Goal: Check status: Check status

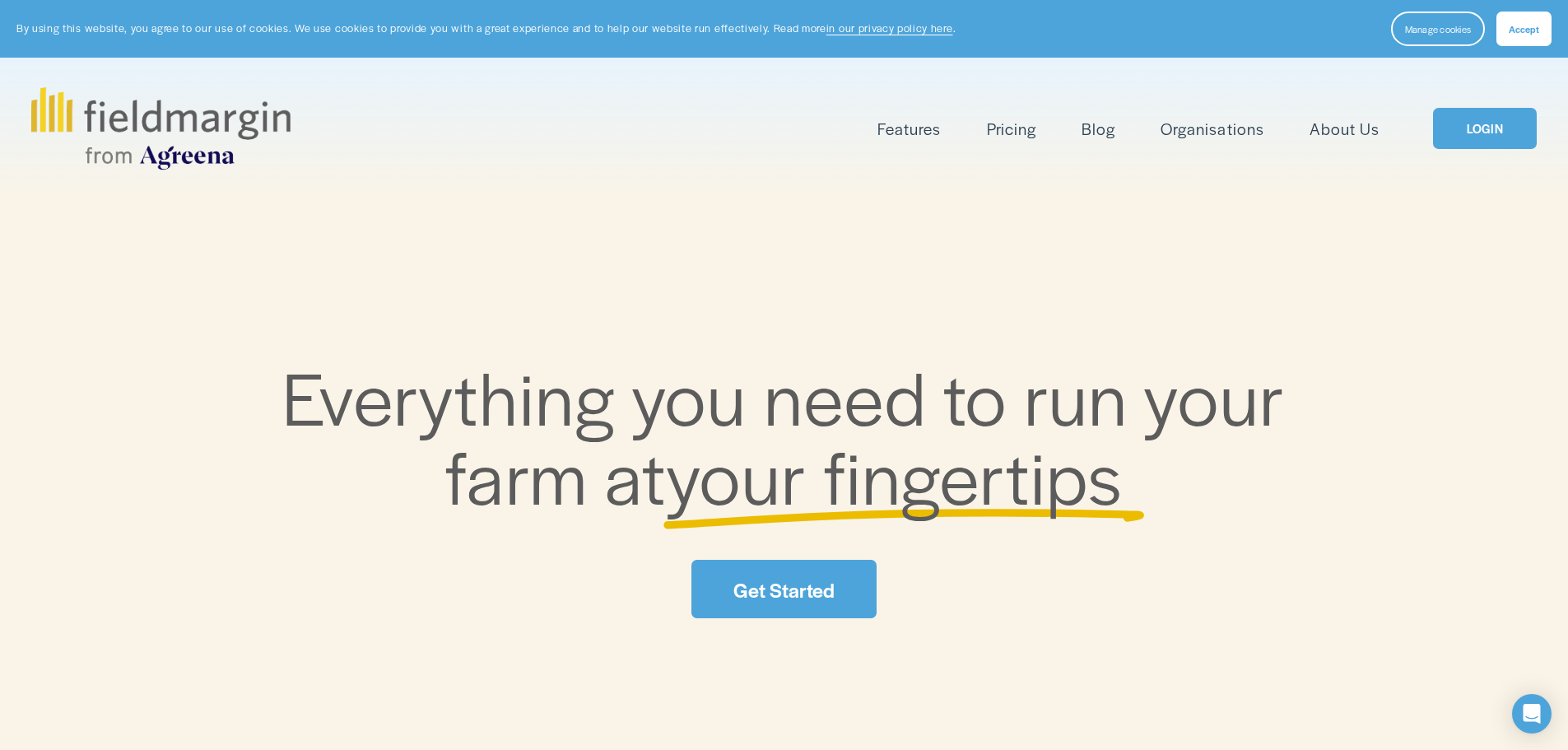
click at [1496, 136] on link "LOGIN" at bounding box center [1484, 129] width 103 height 42
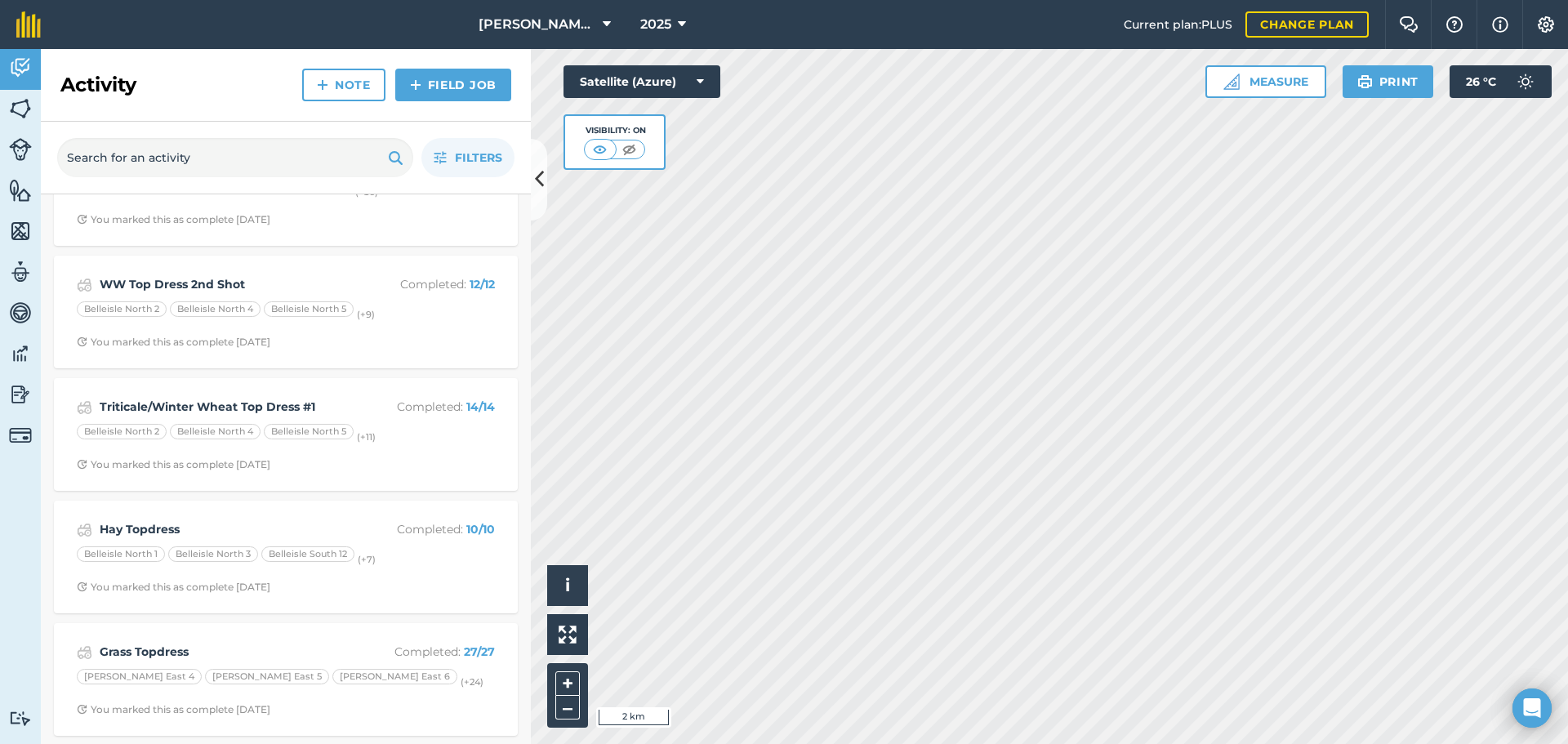
scroll to position [2891, 0]
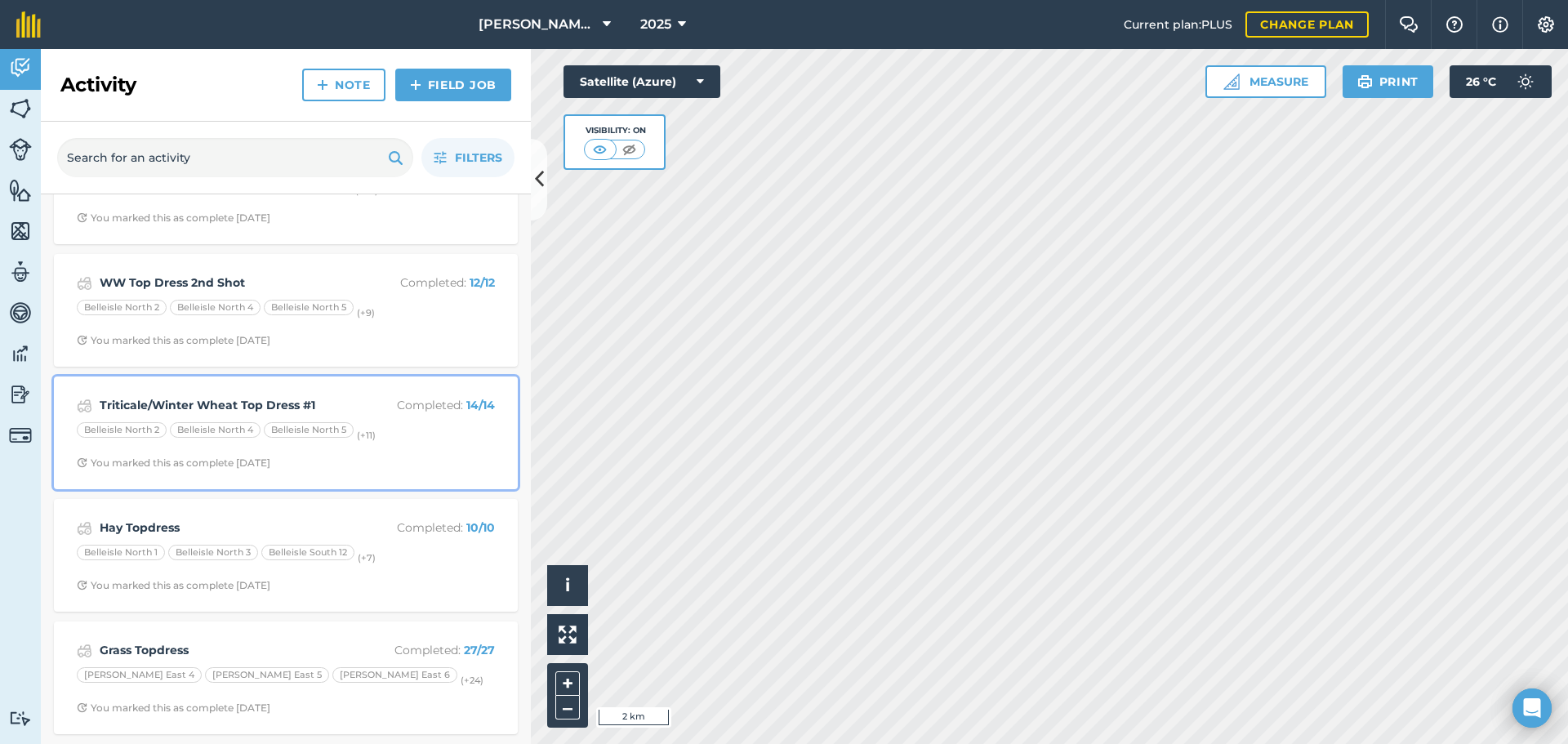
click at [170, 396] on div "Triticale/Winter Wheat Top Dress #1 Completed : 14 / 14" at bounding box center [286, 406] width 418 height 19
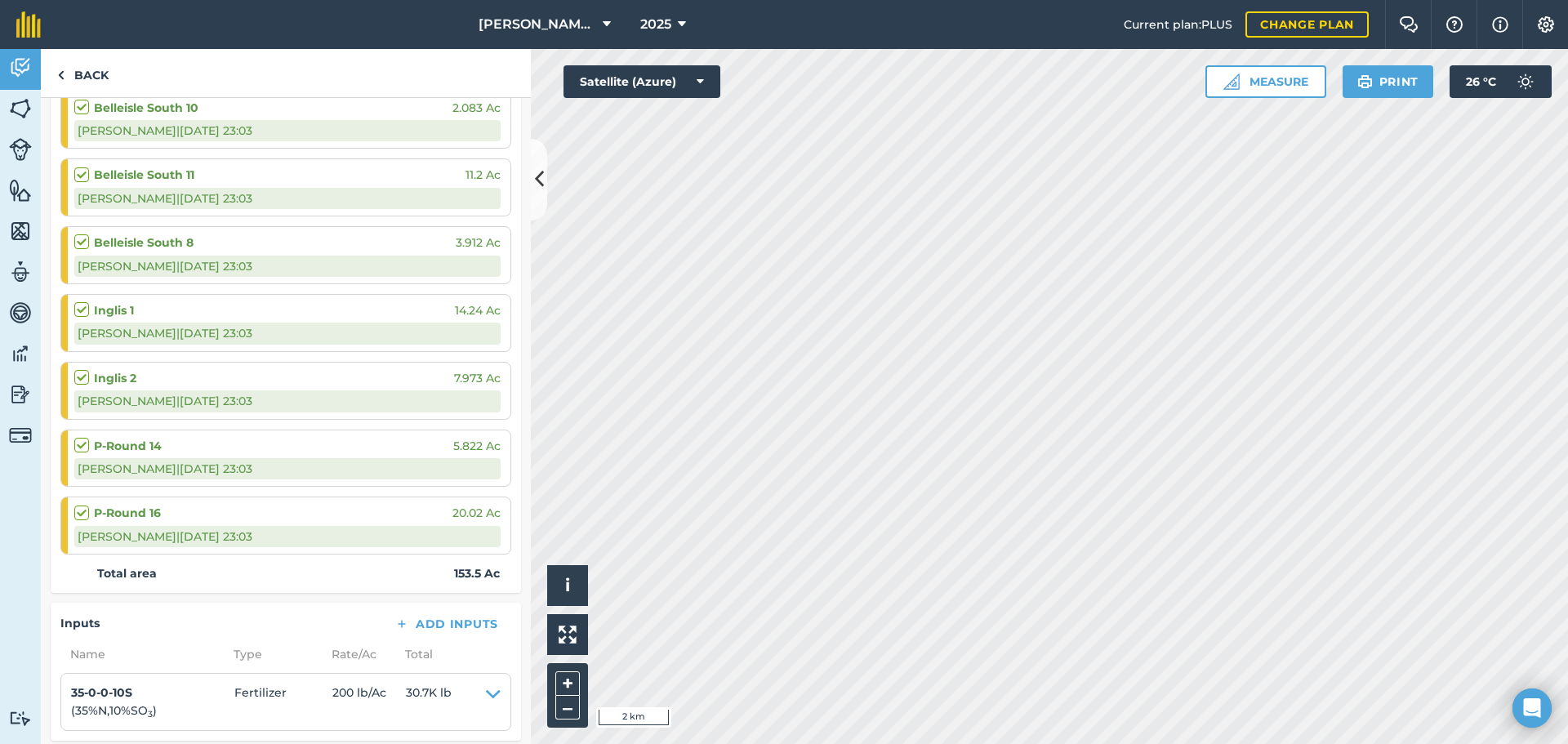
scroll to position [778, 0]
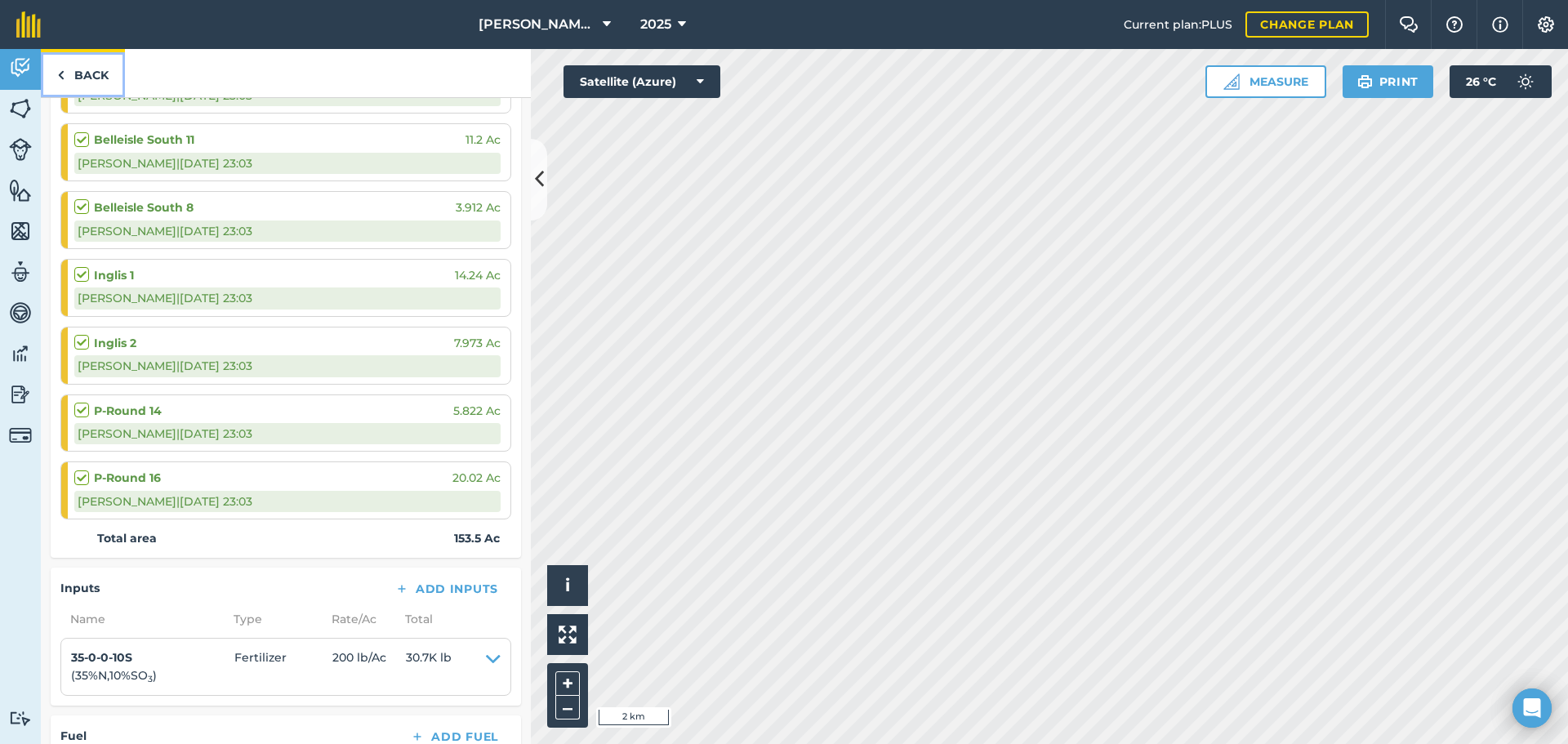
click at [64, 77] on link "Back" at bounding box center [83, 73] width 84 height 48
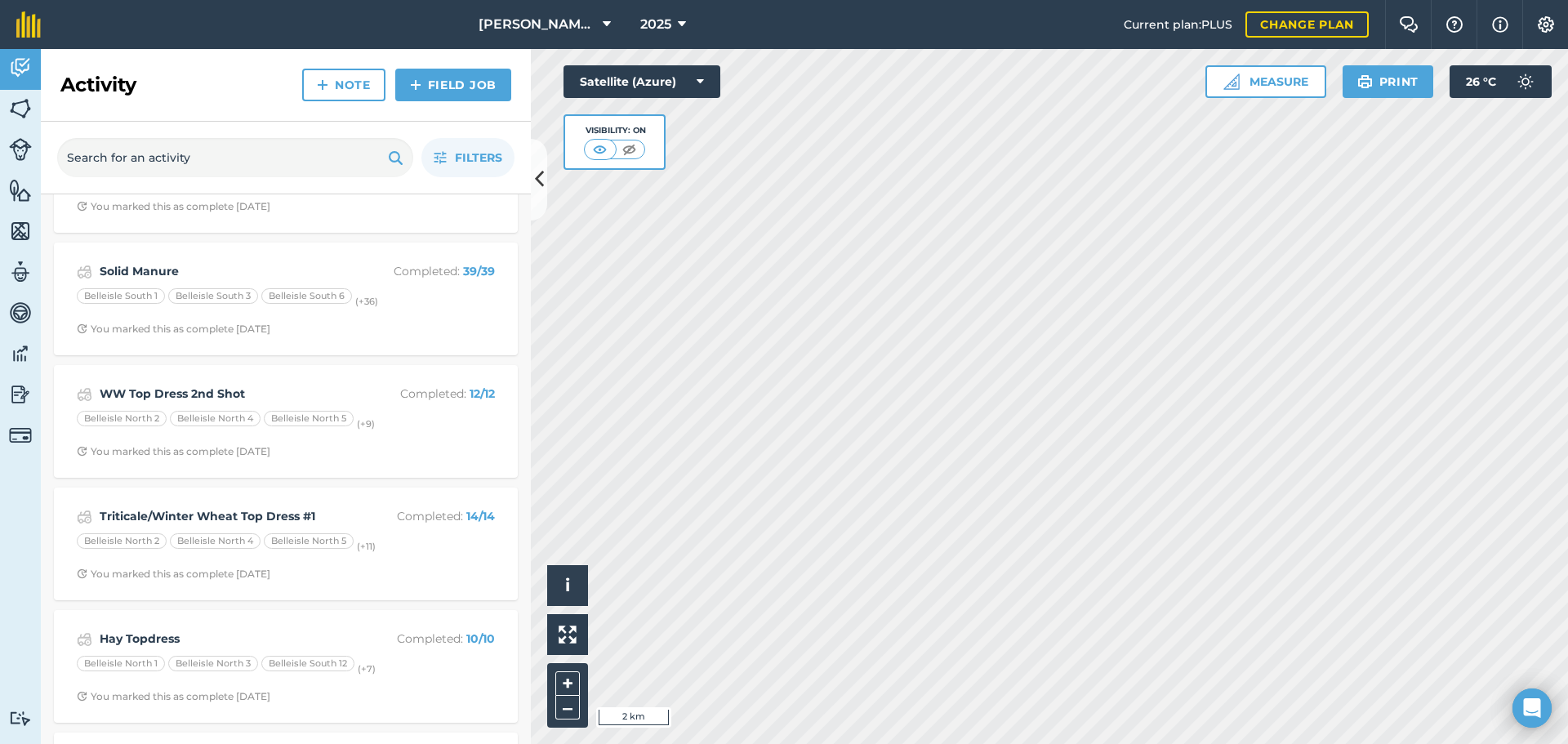
scroll to position [2809, 0]
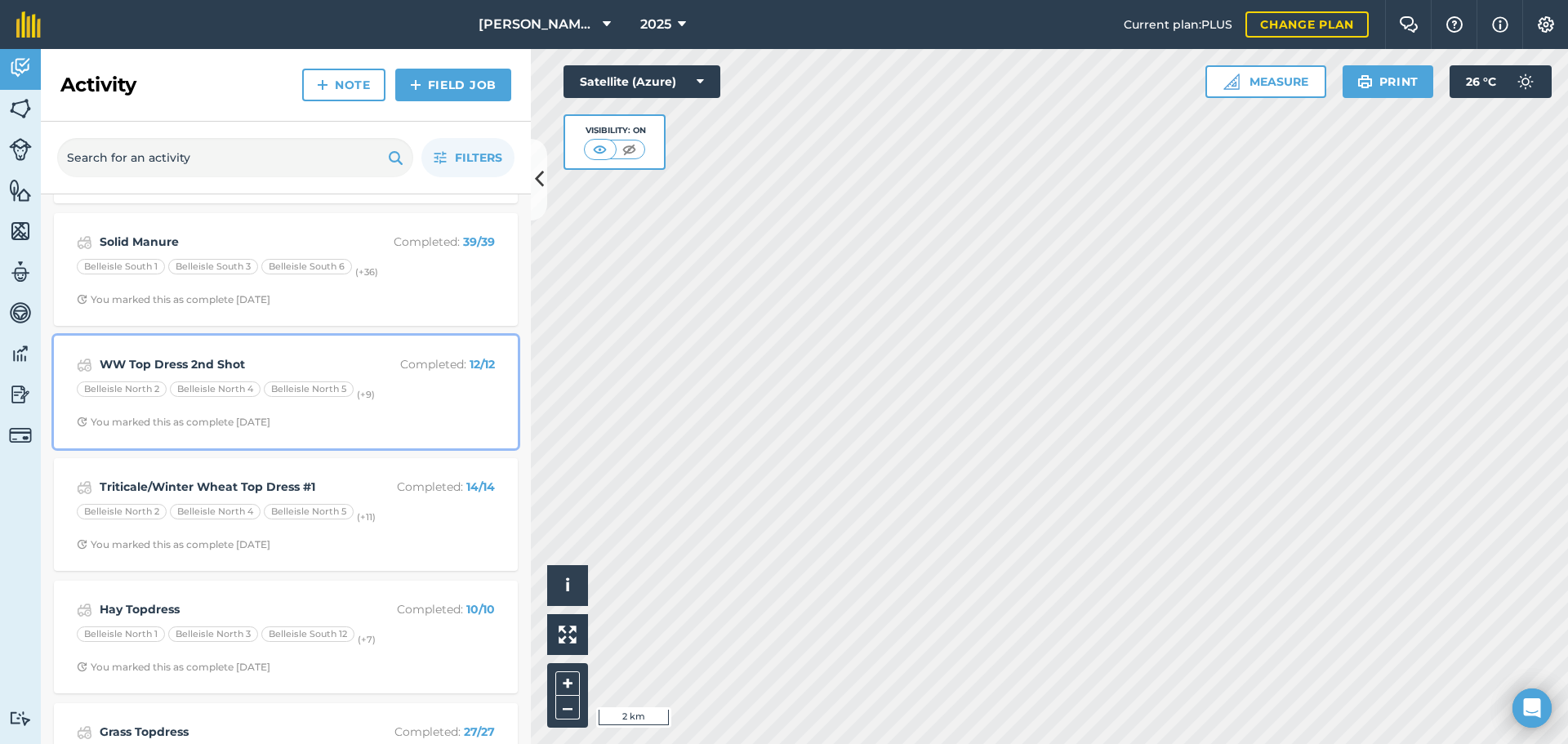
click at [352, 421] on span "You marked this as complete 3 months ago" at bounding box center [286, 423] width 418 height 13
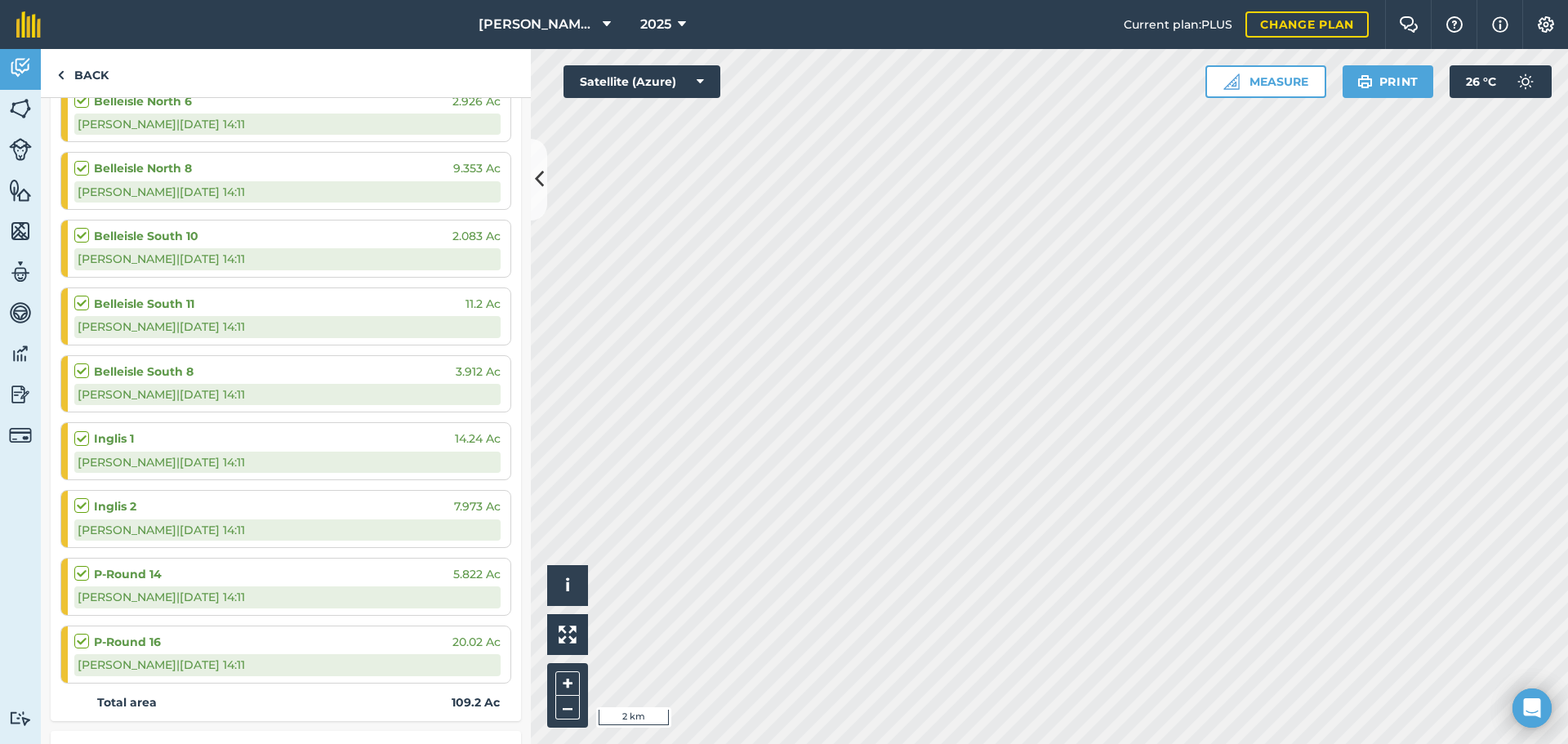
scroll to position [70, 0]
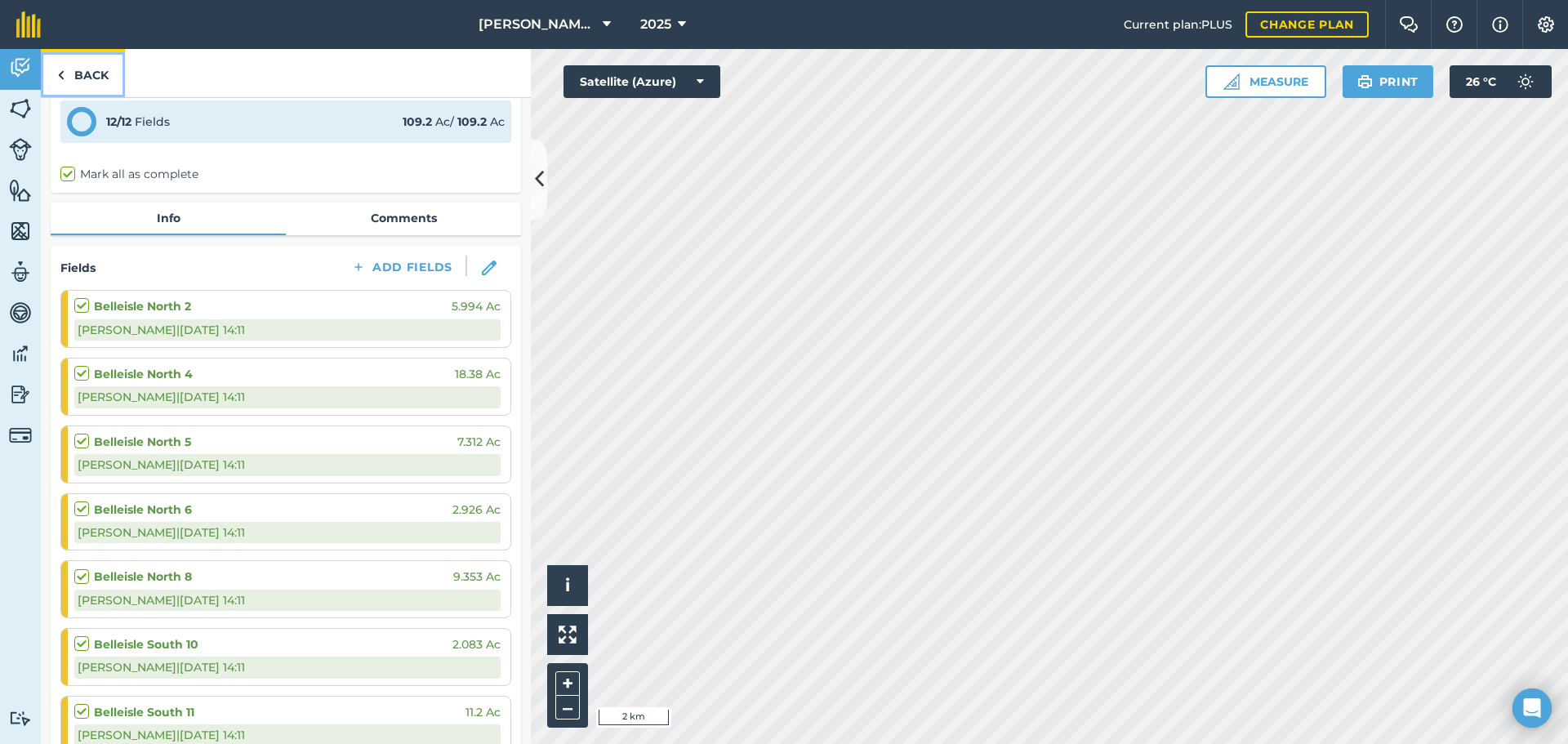
click at [69, 81] on link "Back" at bounding box center [83, 73] width 84 height 48
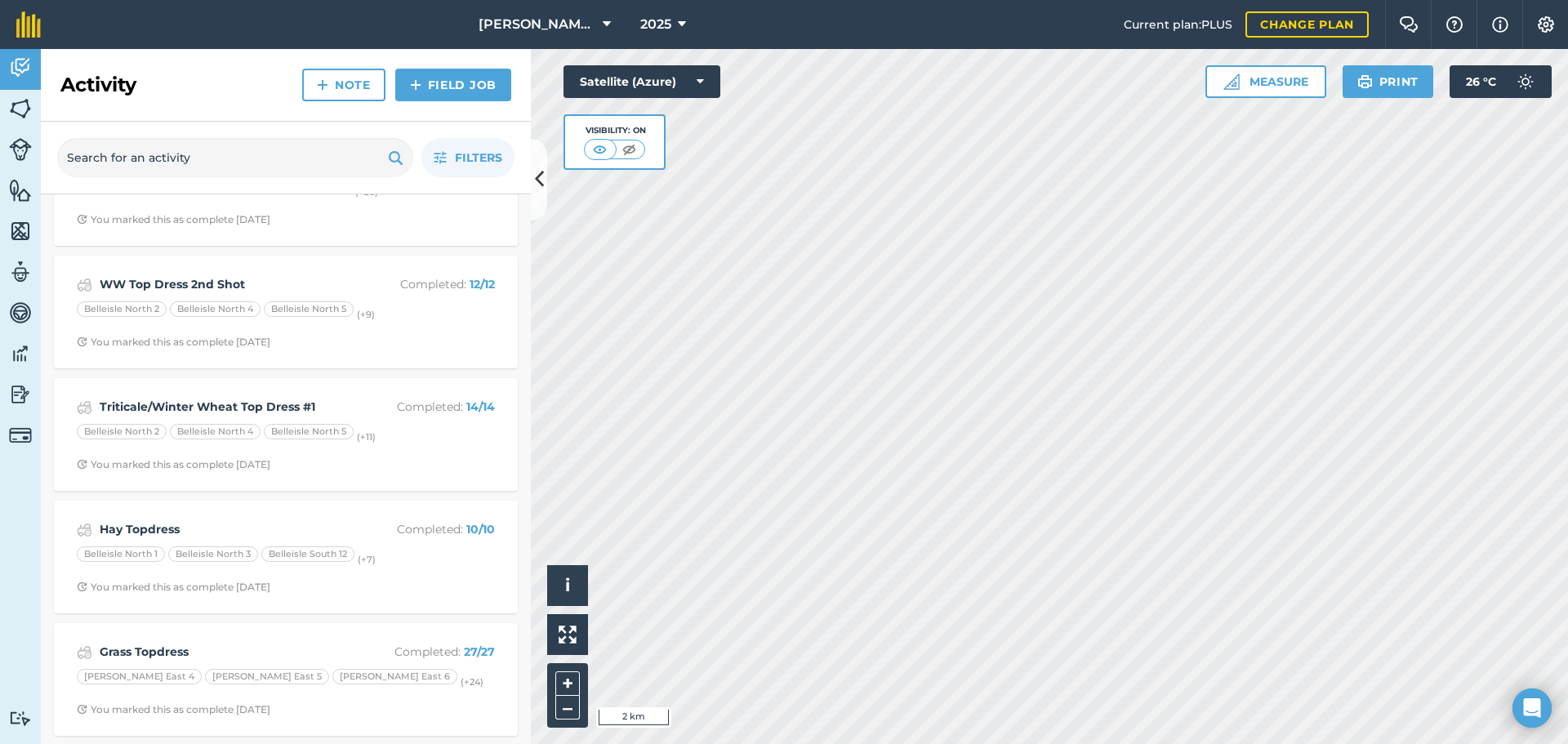
scroll to position [2891, 0]
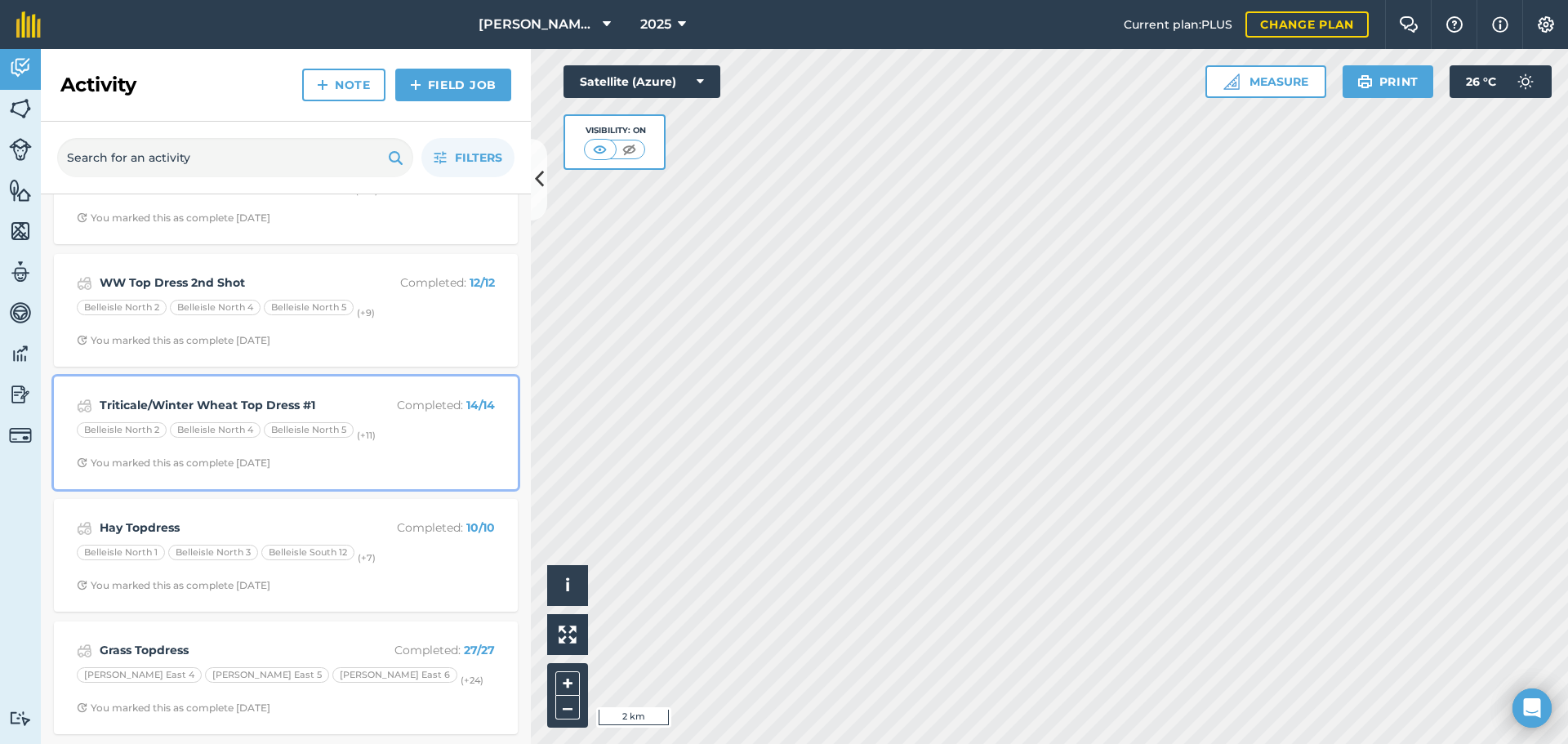
click at [352, 401] on div "Triticale/Winter Wheat Top Dress #1 Completed : 14 / 14" at bounding box center [286, 406] width 418 height 19
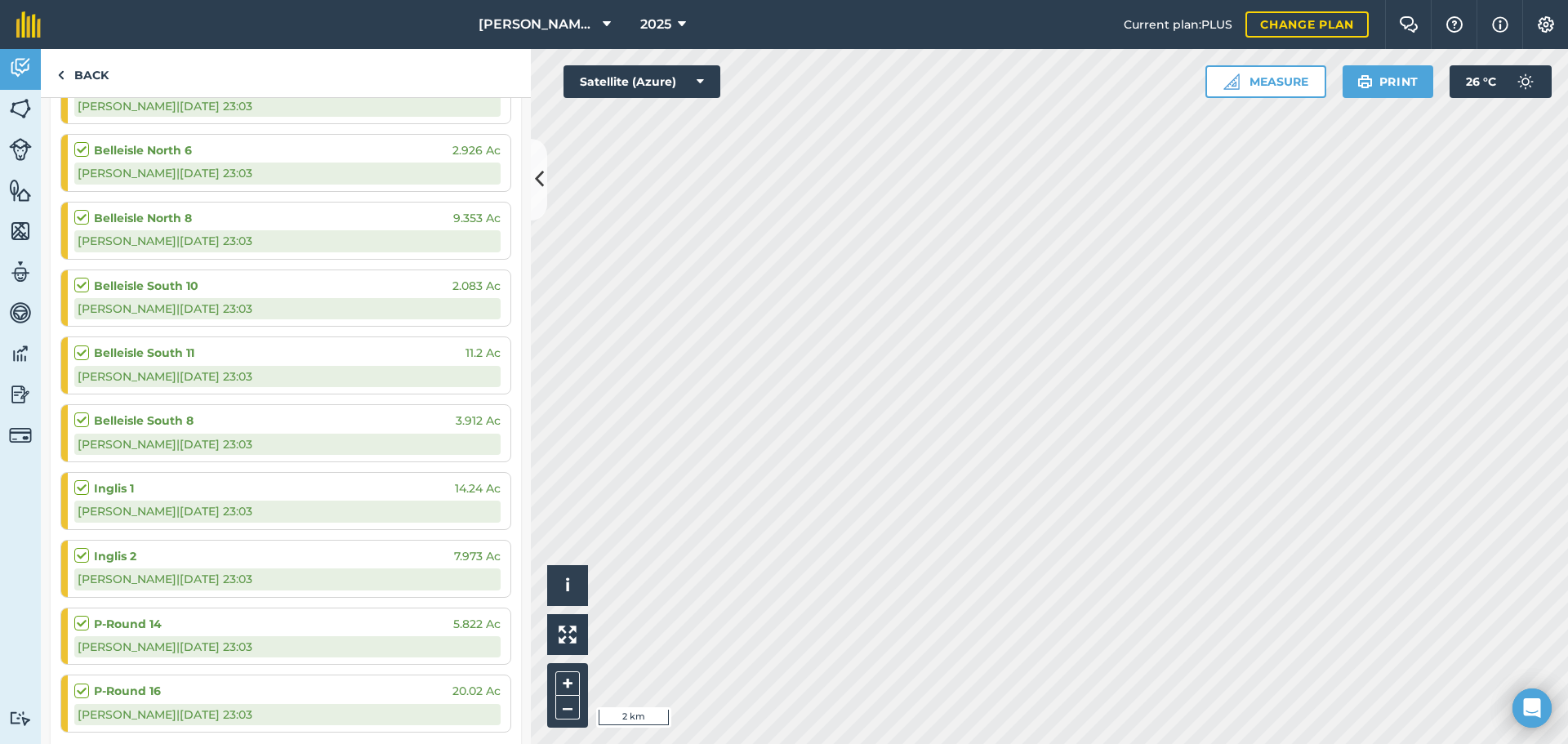
scroll to position [327, 0]
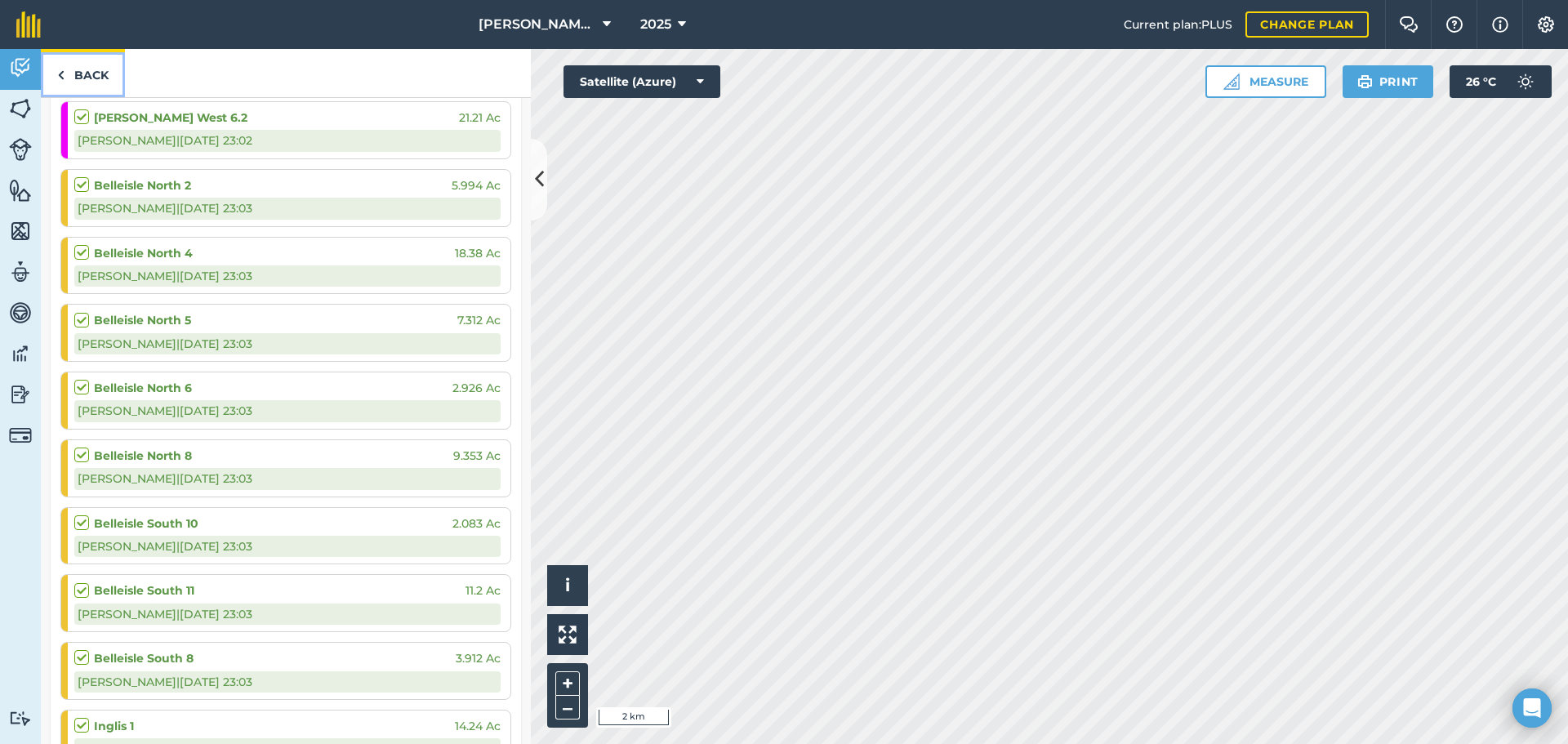
click at [76, 88] on link "Back" at bounding box center [83, 73] width 84 height 48
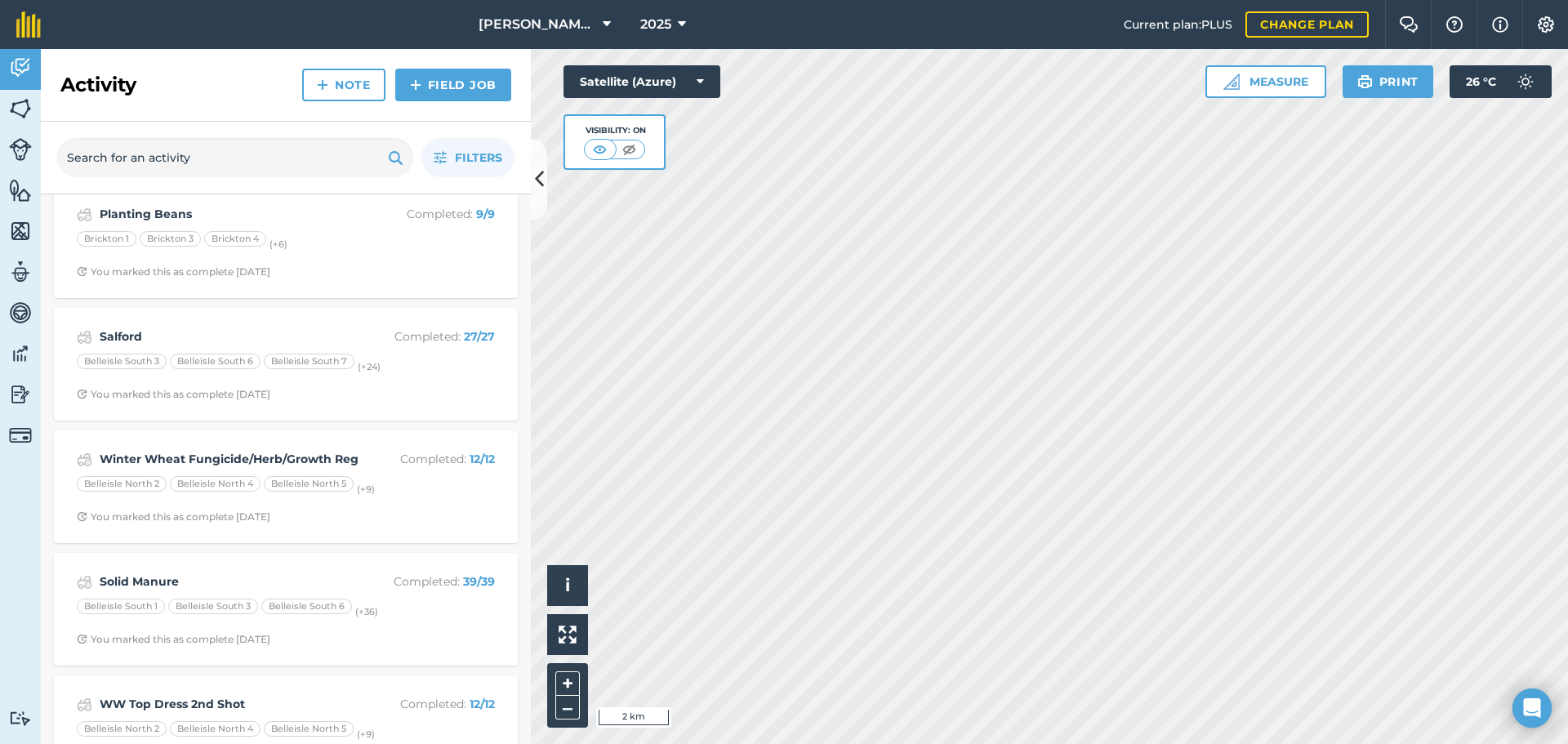
scroll to position [2859, 0]
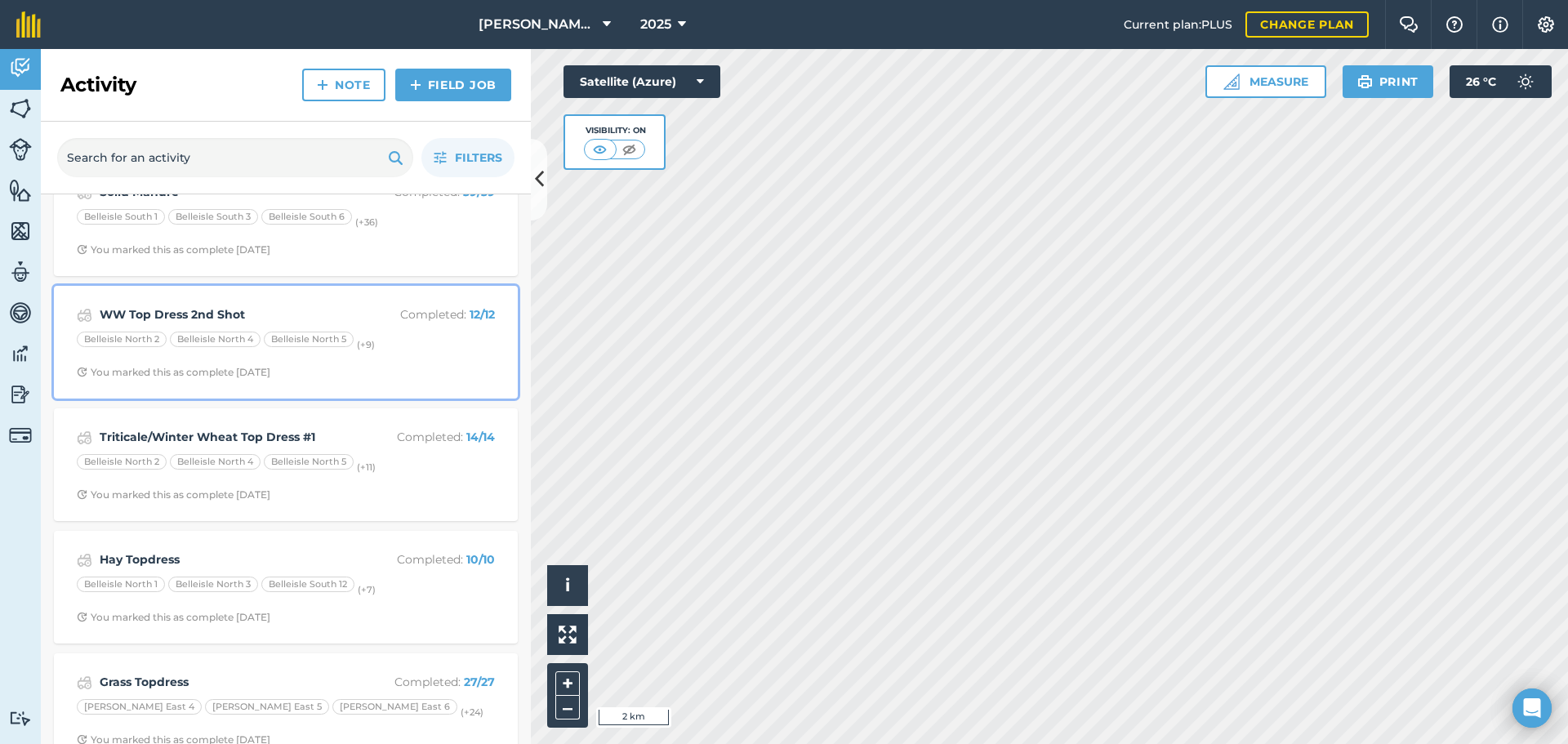
click at [348, 333] on div "Belleisle North 5" at bounding box center [309, 339] width 90 height 16
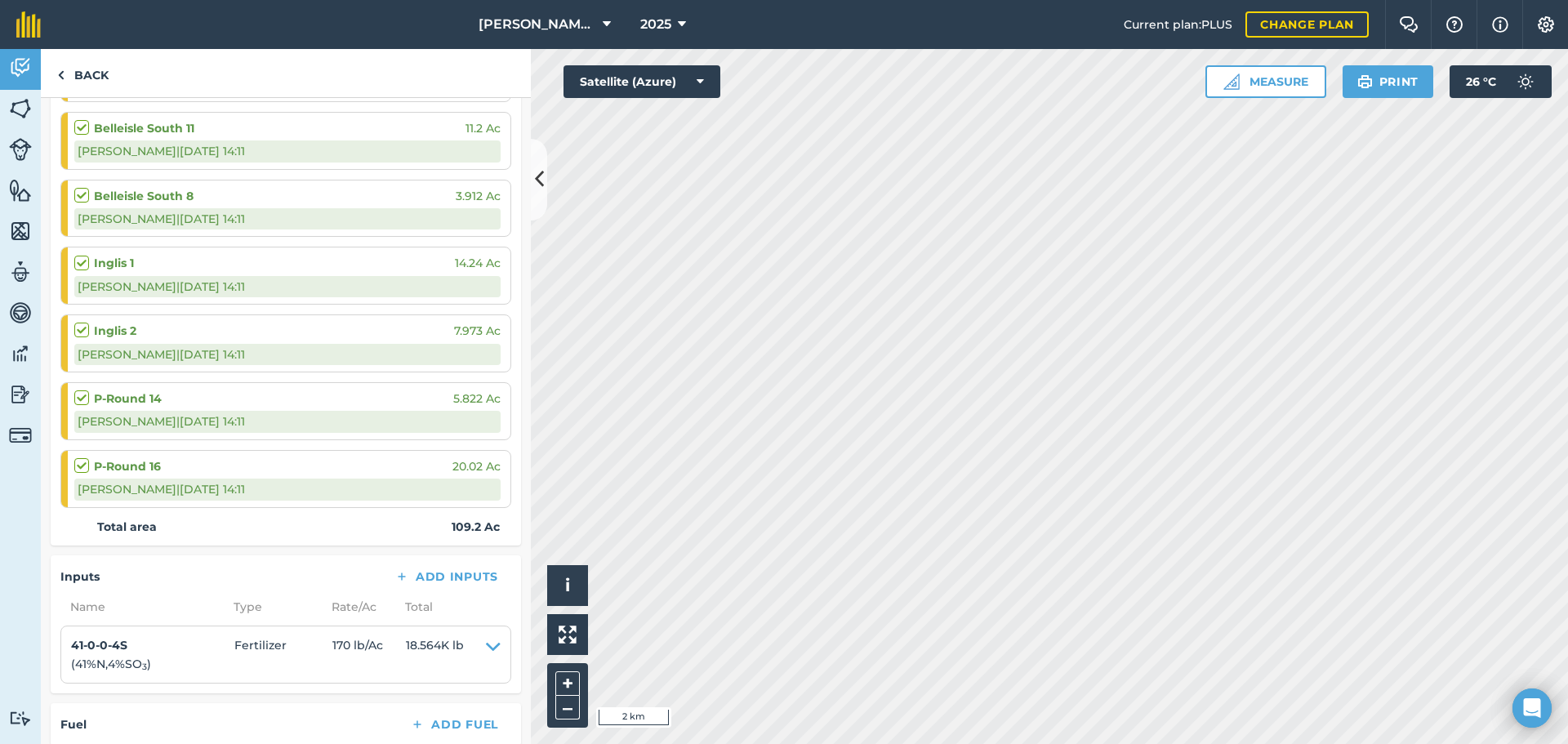
scroll to position [887, 0]
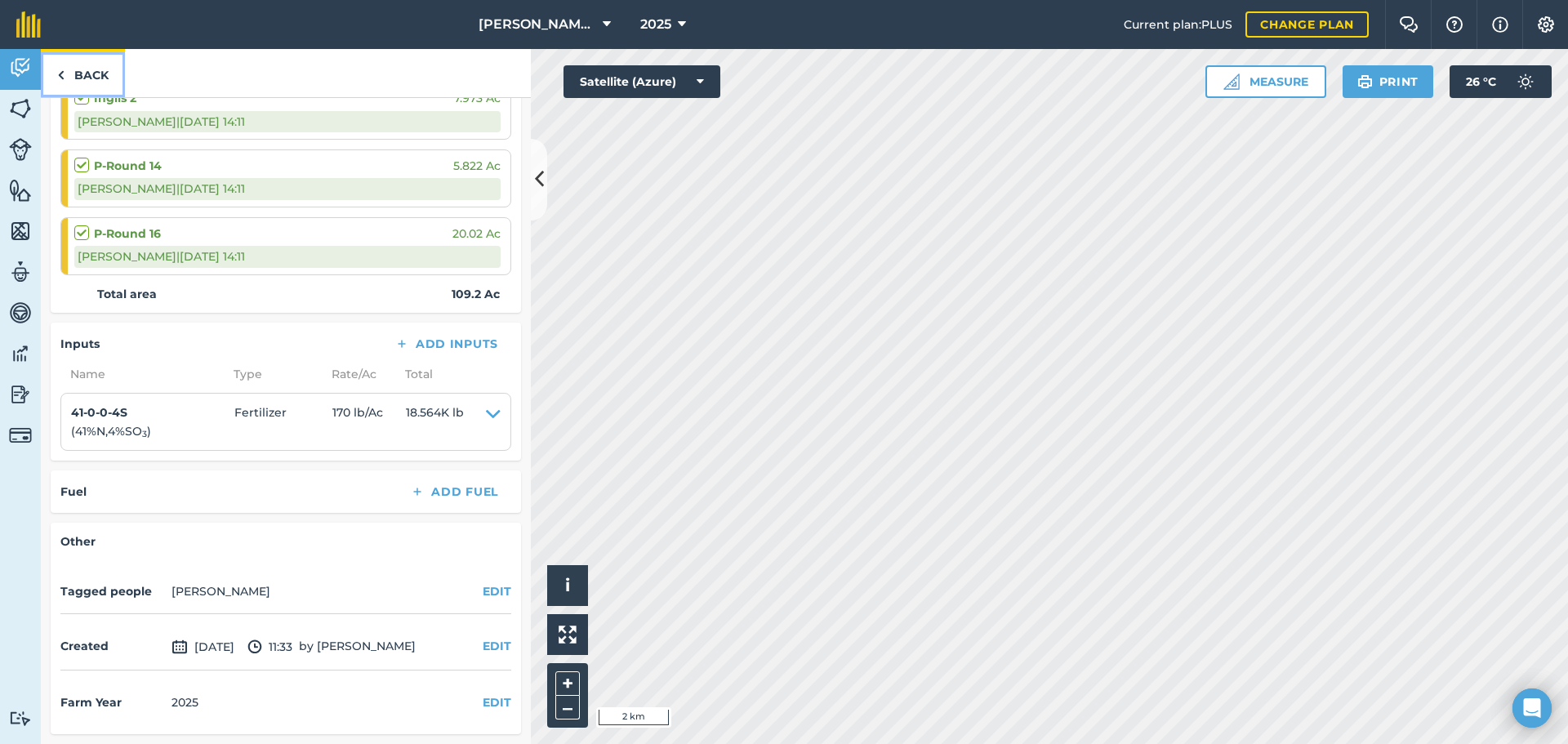
click at [81, 66] on link "Back" at bounding box center [83, 73] width 84 height 48
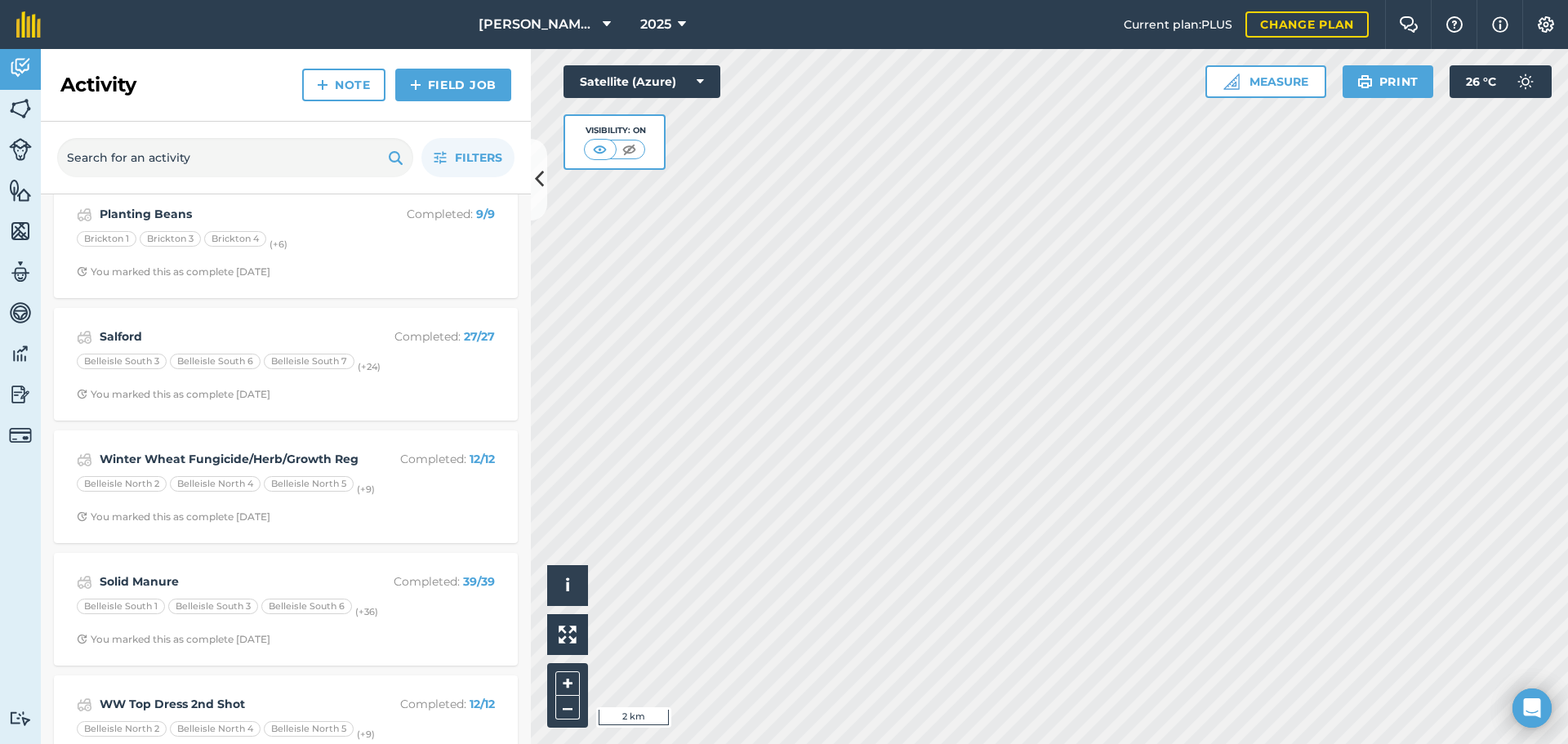
scroll to position [2532, 0]
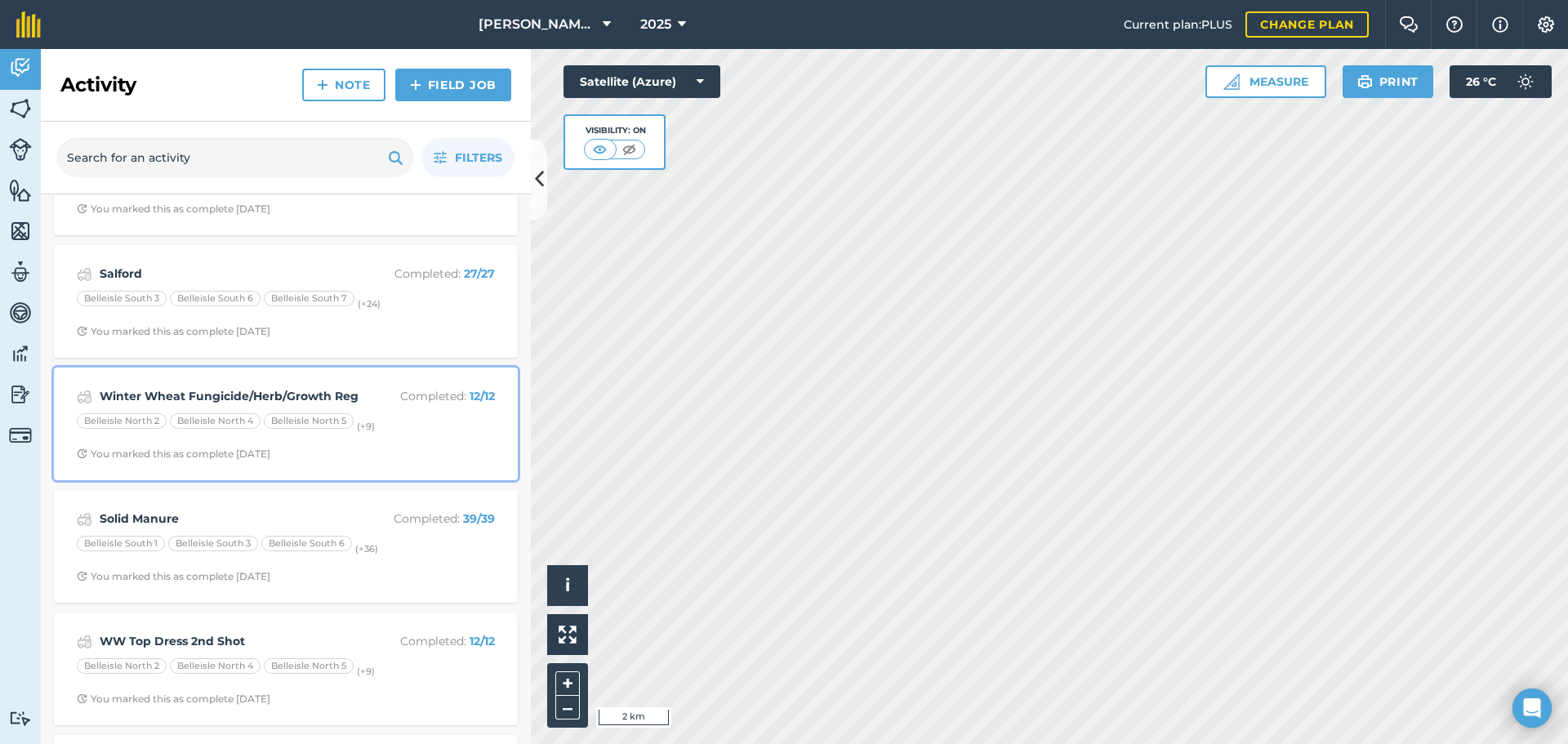
click at [351, 390] on div "Winter Wheat Fungicide/Herb/Growth Reg Completed : 12 / 12" at bounding box center [286, 397] width 418 height 19
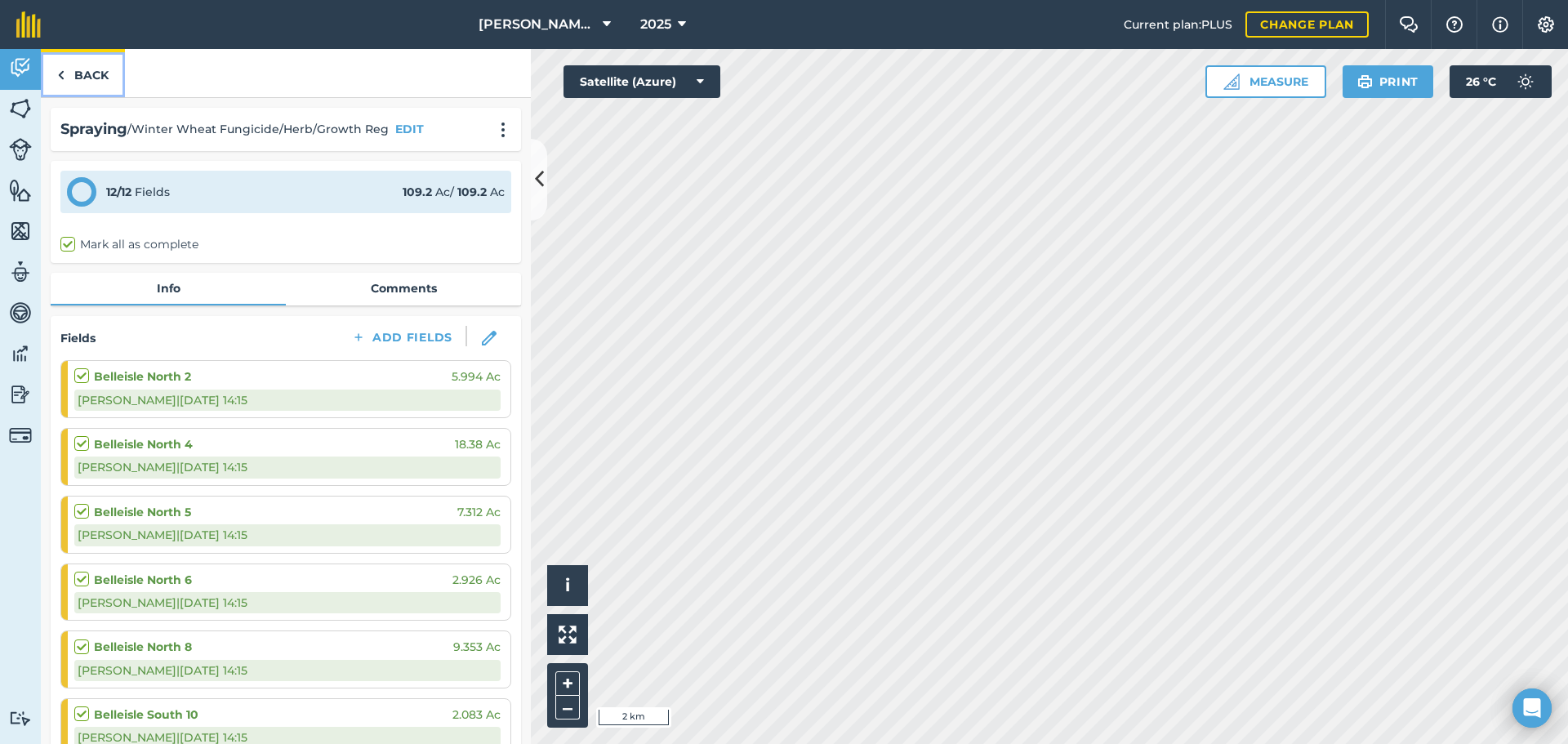
click at [81, 81] on link "Back" at bounding box center [83, 73] width 84 height 48
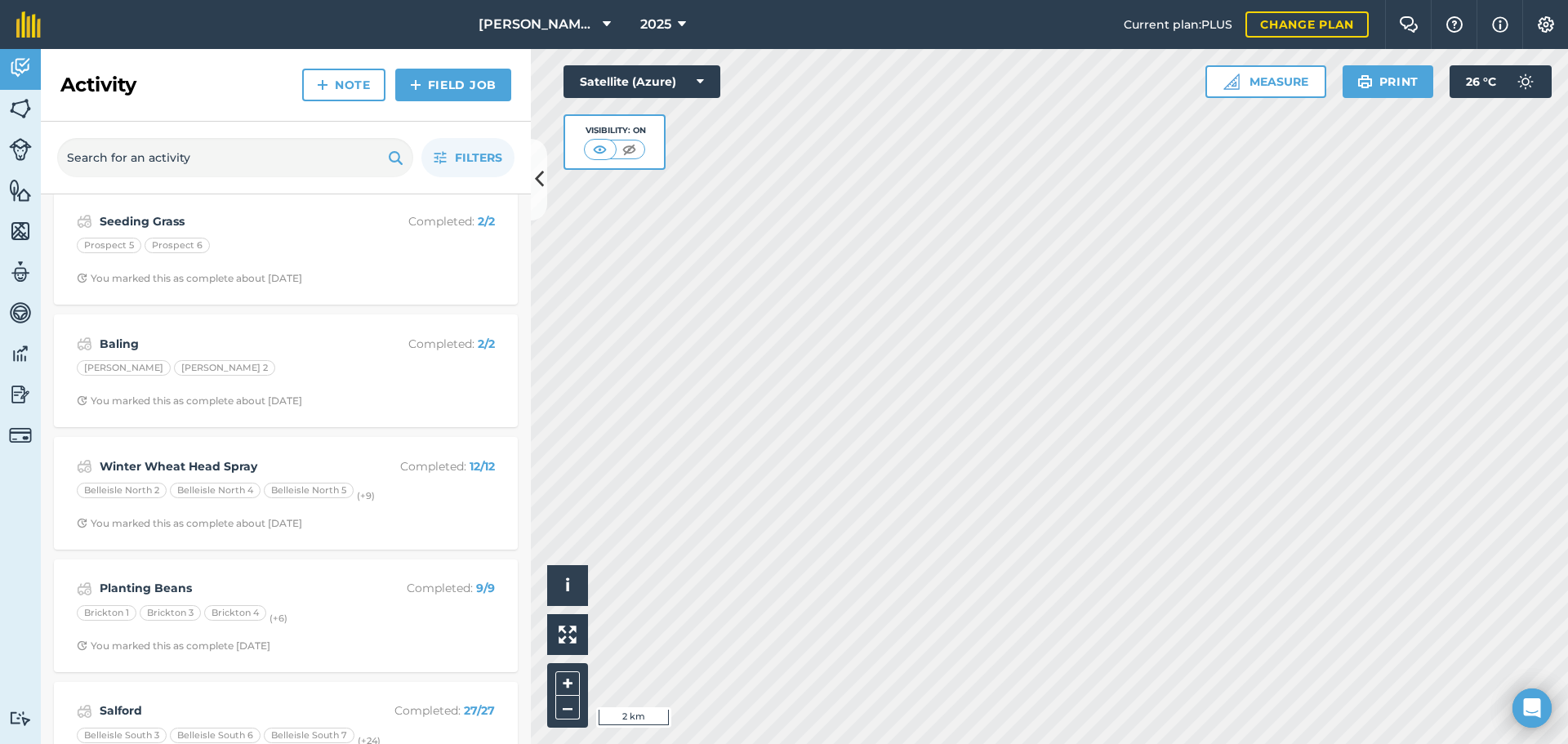
scroll to position [2124, 0]
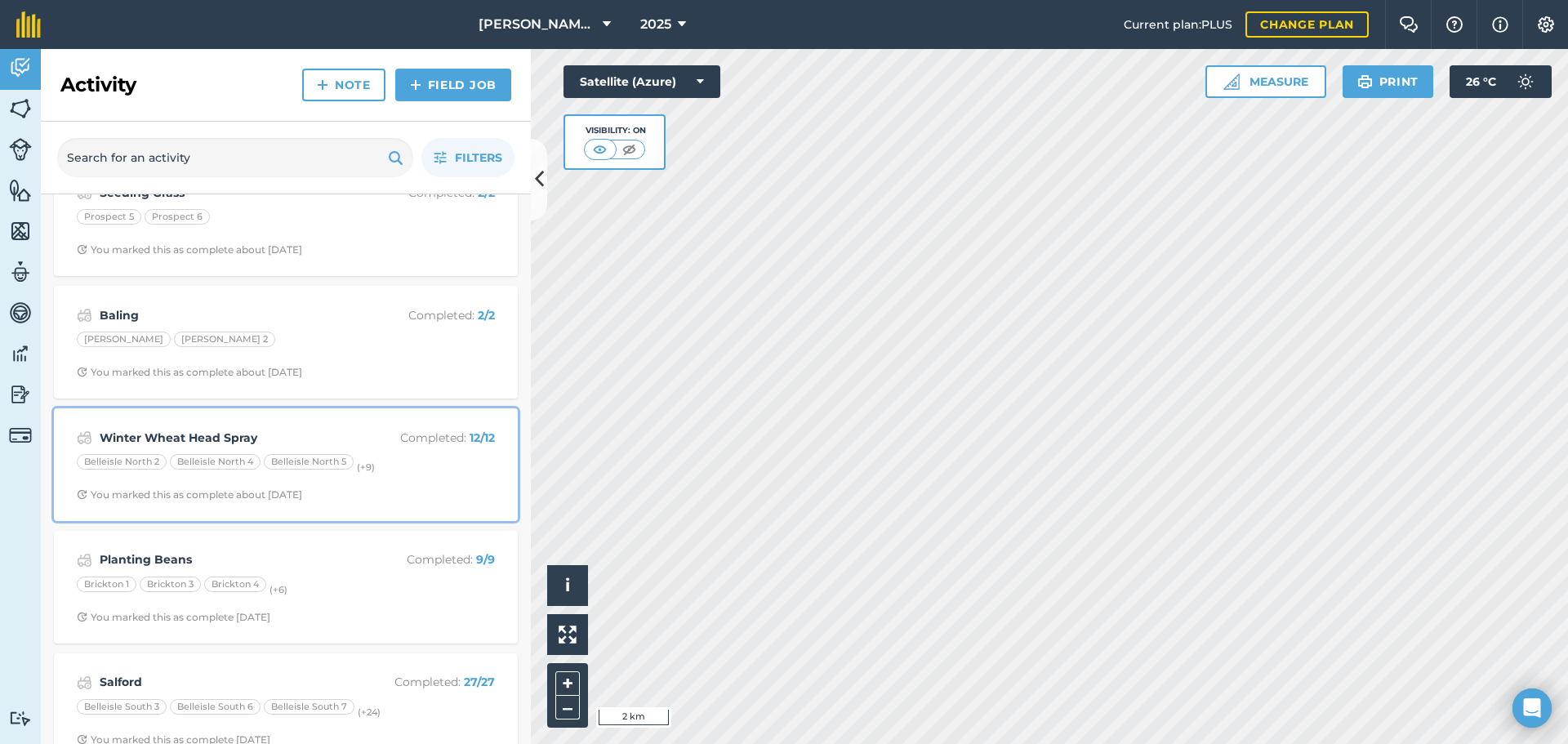
click at [304, 430] on strong "Winter Wheat Head Spray" at bounding box center [229, 437] width 259 height 18
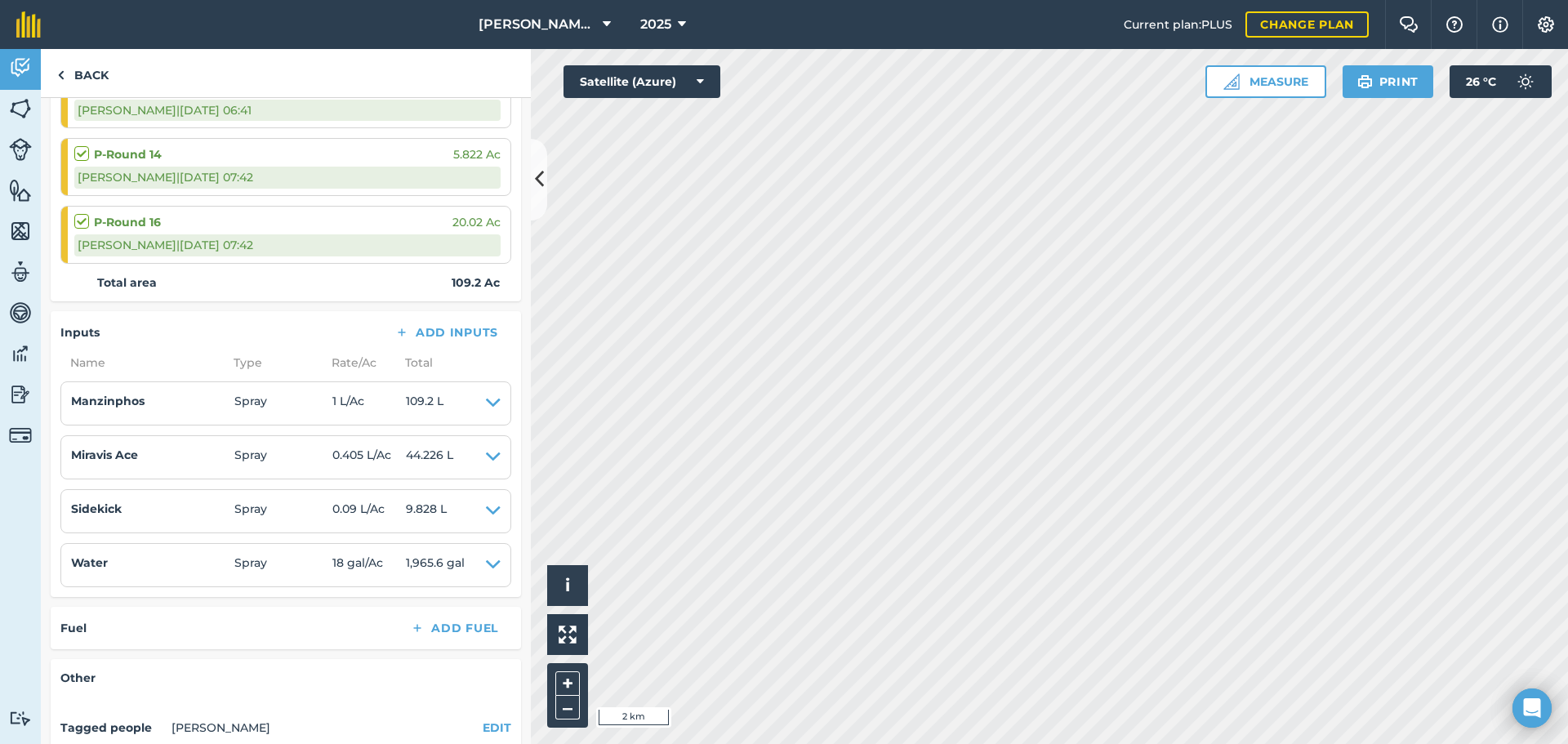
scroll to position [571, 0]
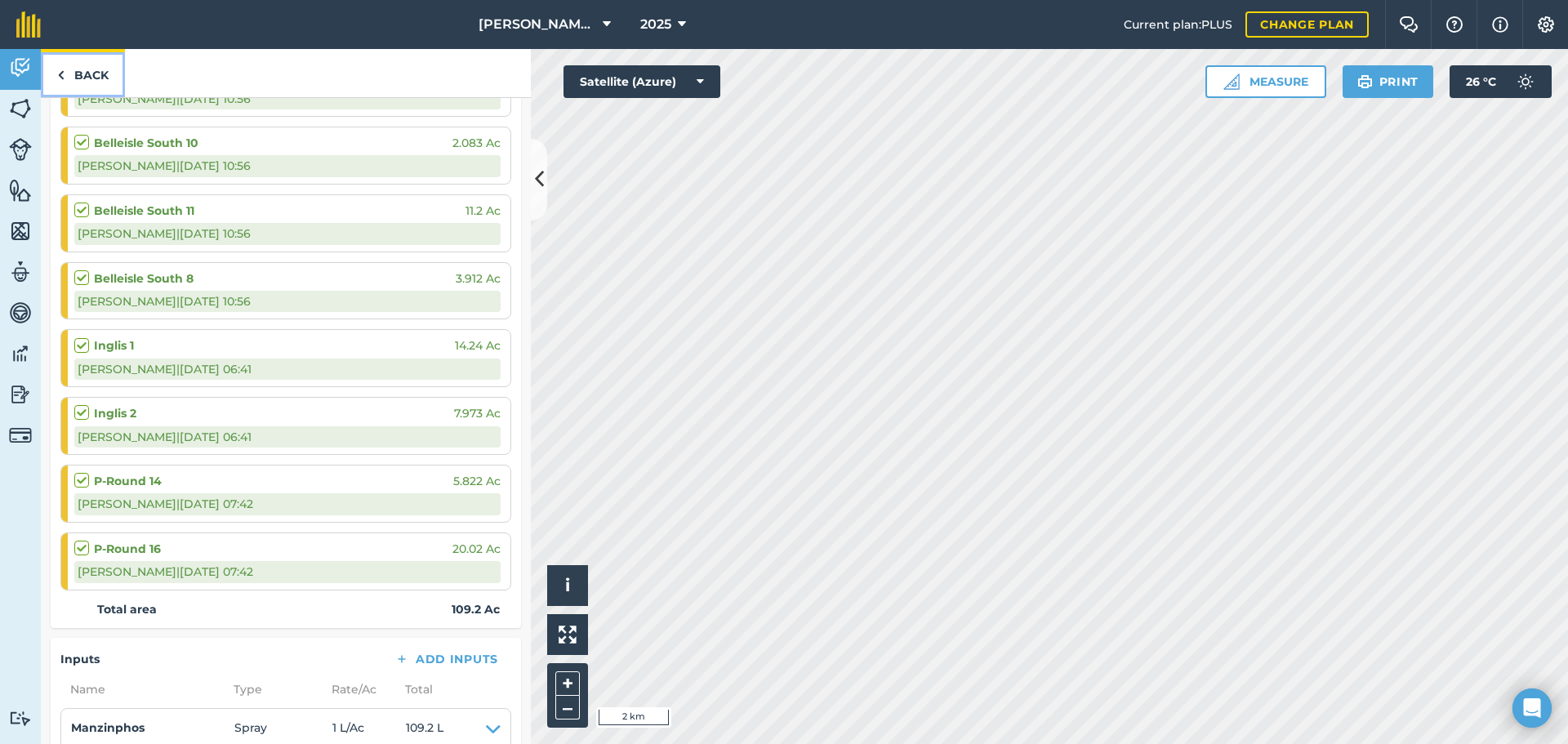
click at [73, 87] on link "Back" at bounding box center [83, 73] width 84 height 48
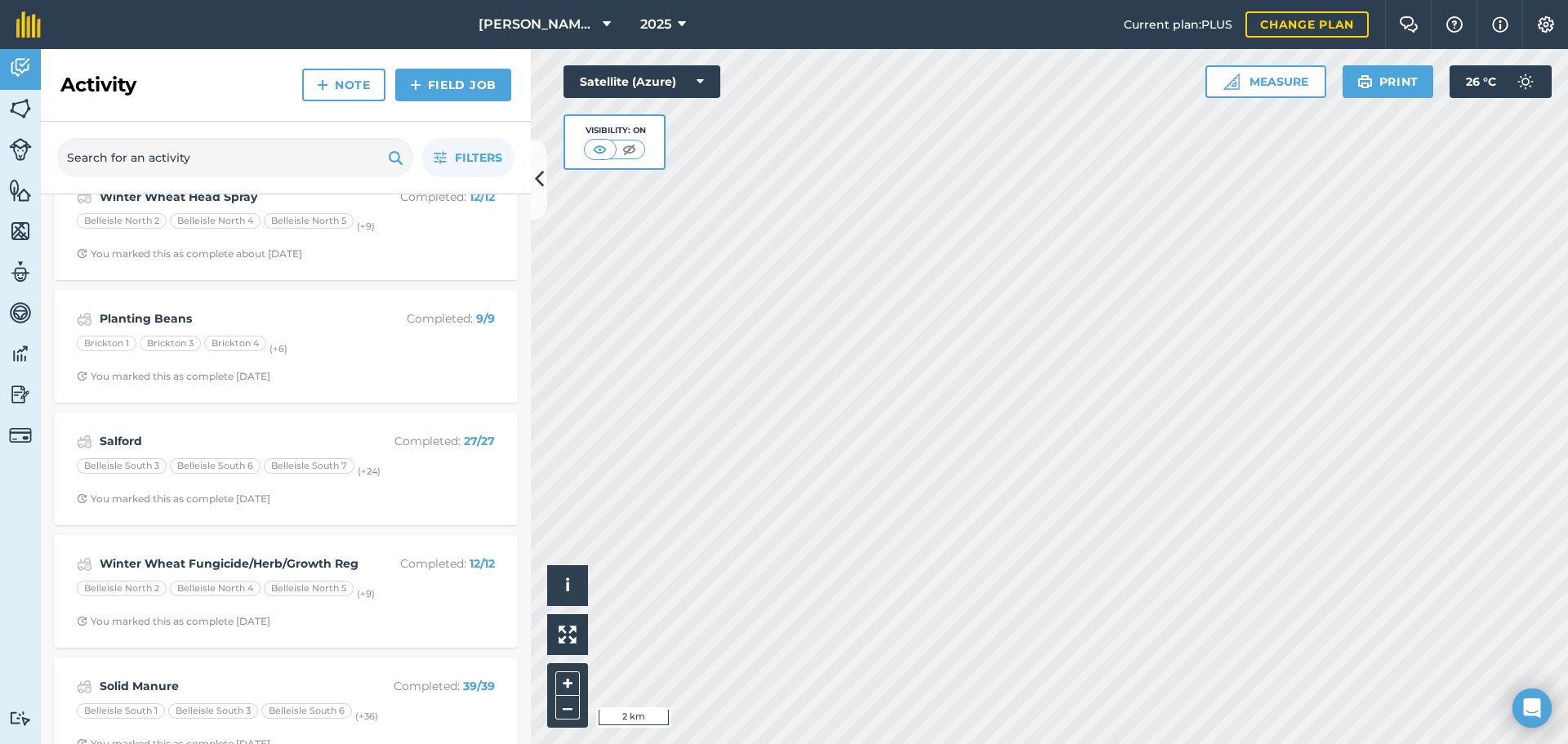
scroll to position [2532, 0]
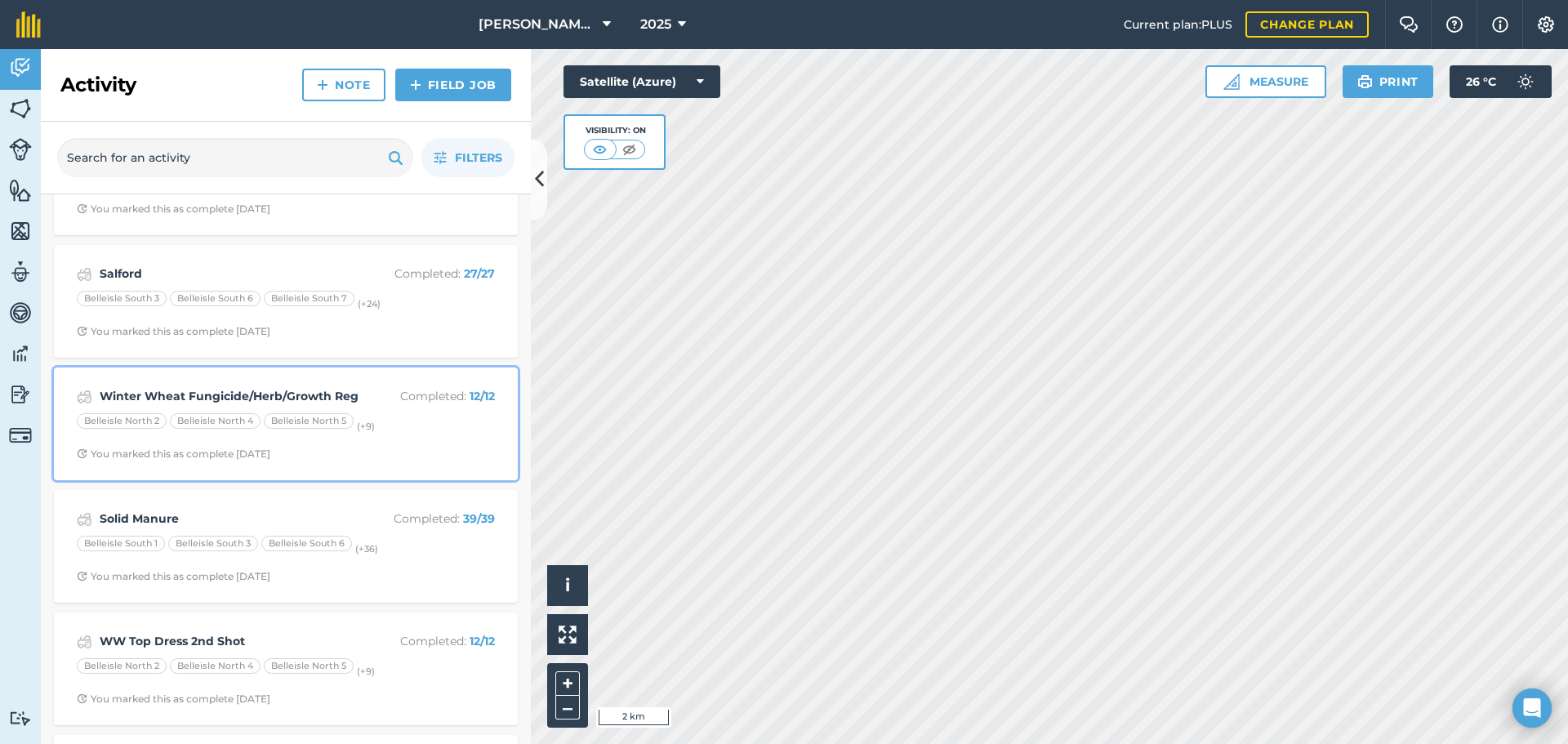
click at [377, 443] on div "Winter Wheat Fungicide/Herb/Growth Reg Completed : 12 / 12 Belleisle North 2 Be…" at bounding box center [286, 424] width 445 height 93
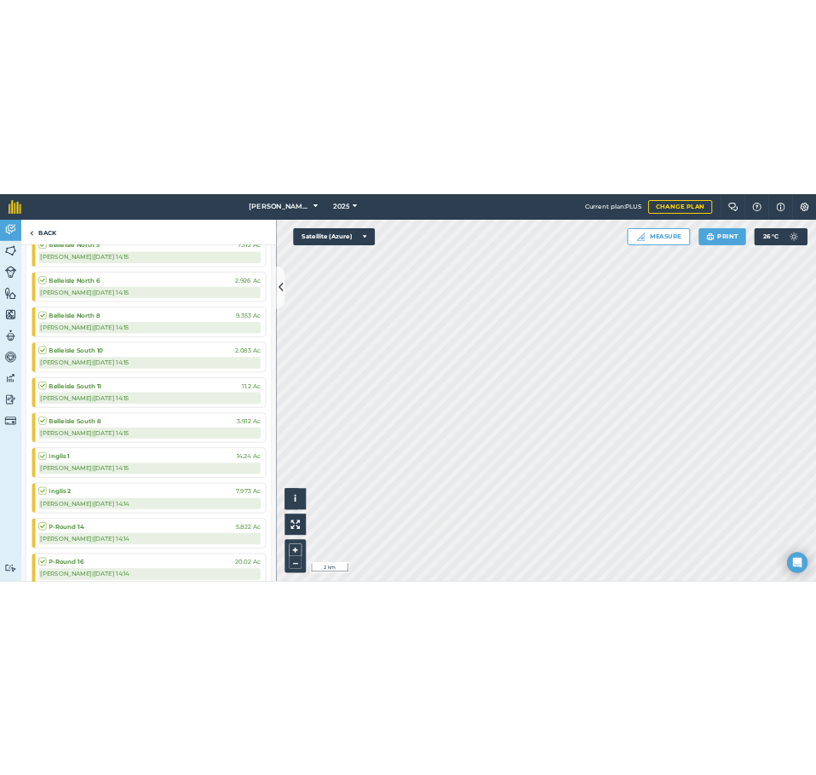
scroll to position [1080, 0]
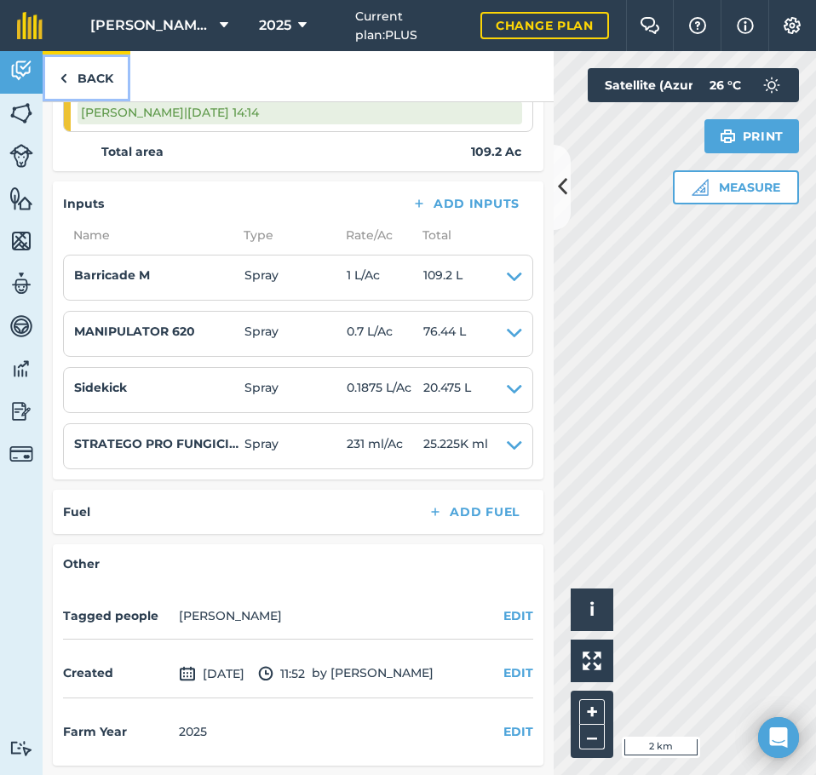
click at [102, 81] on link "Back" at bounding box center [87, 76] width 88 height 50
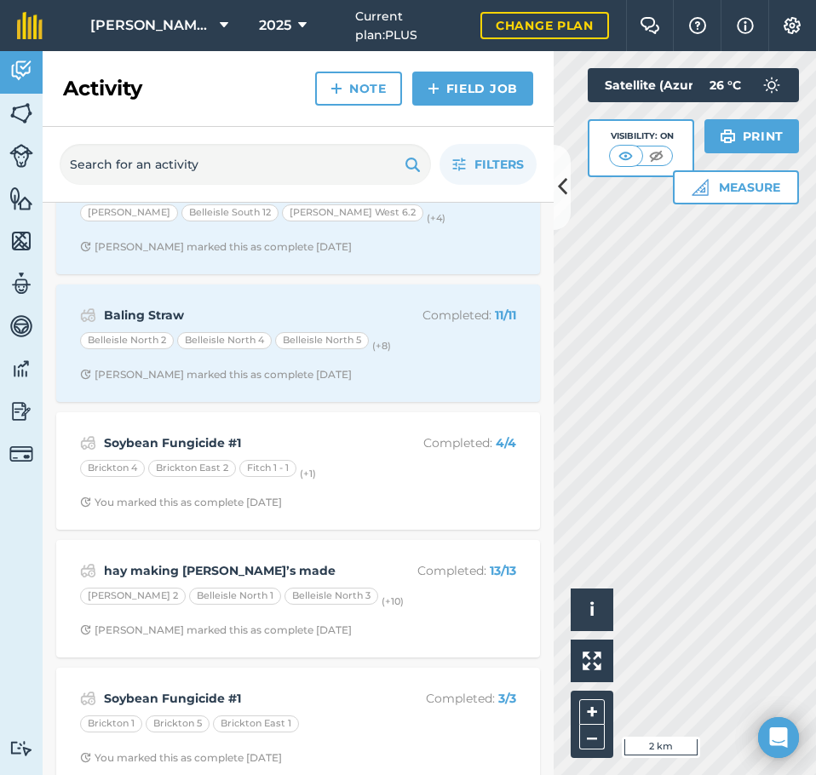
scroll to position [170, 0]
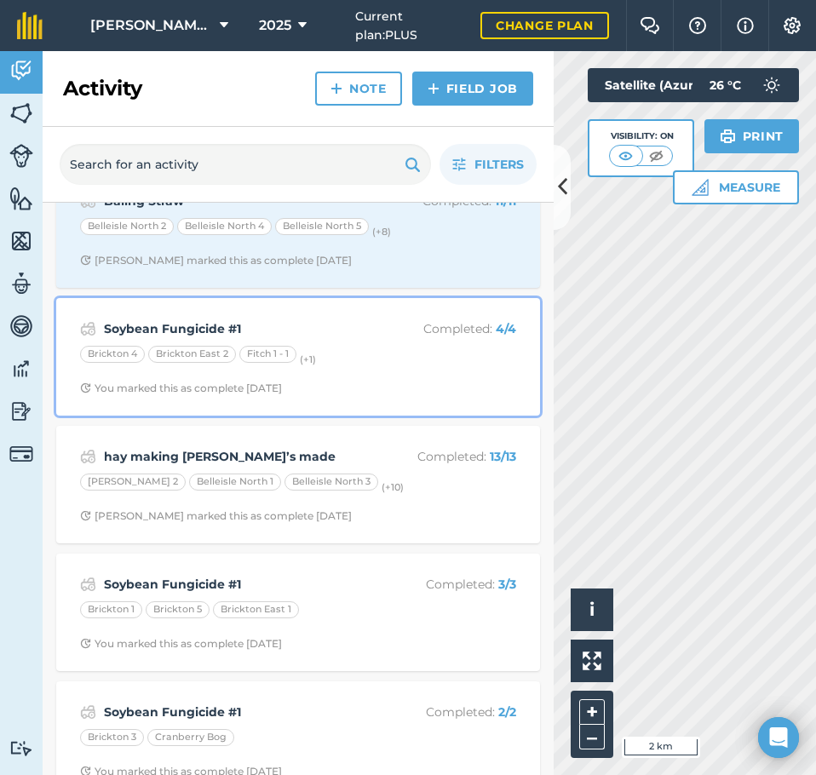
click at [334, 368] on div "Soybean Fungicide #1 Completed : 4 / 4 Brickton 4 Brickton East 2 Fitch 1 - 1 (…" at bounding box center [298, 356] width 464 height 97
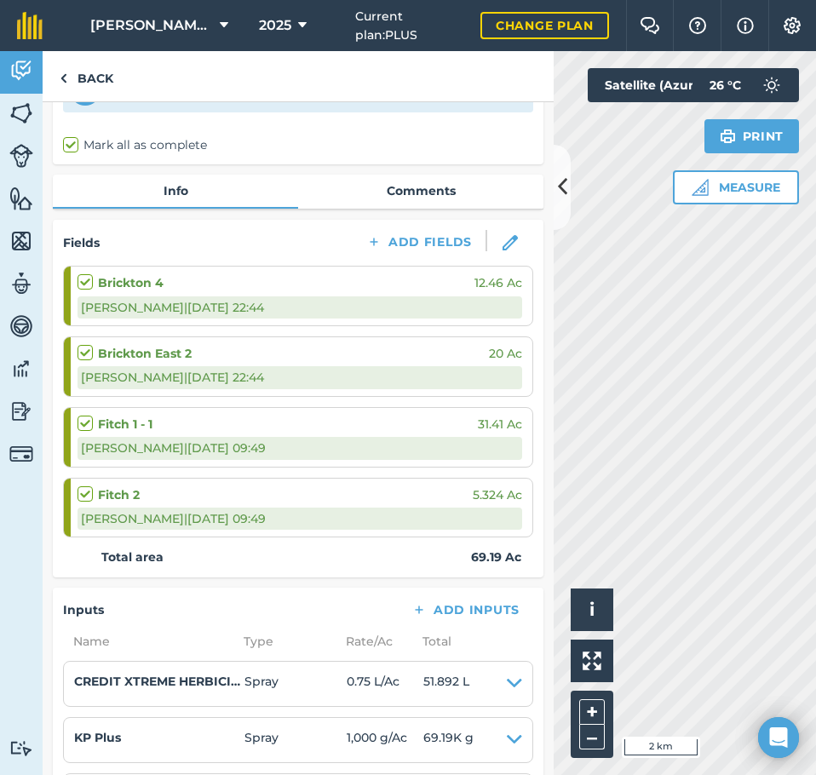
scroll to position [516, 0]
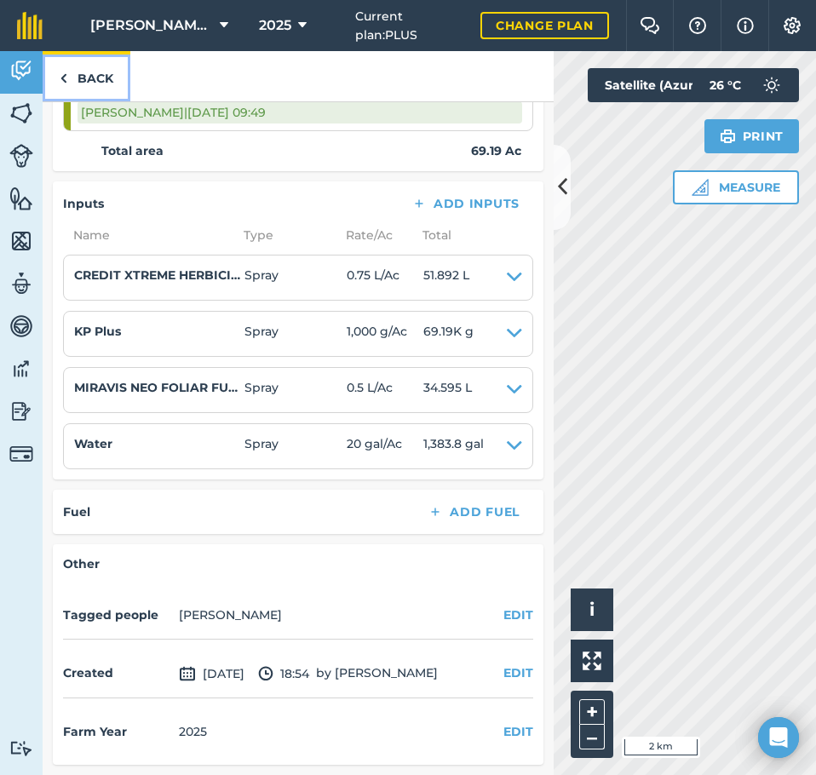
click at [101, 83] on link "Back" at bounding box center [87, 76] width 88 height 50
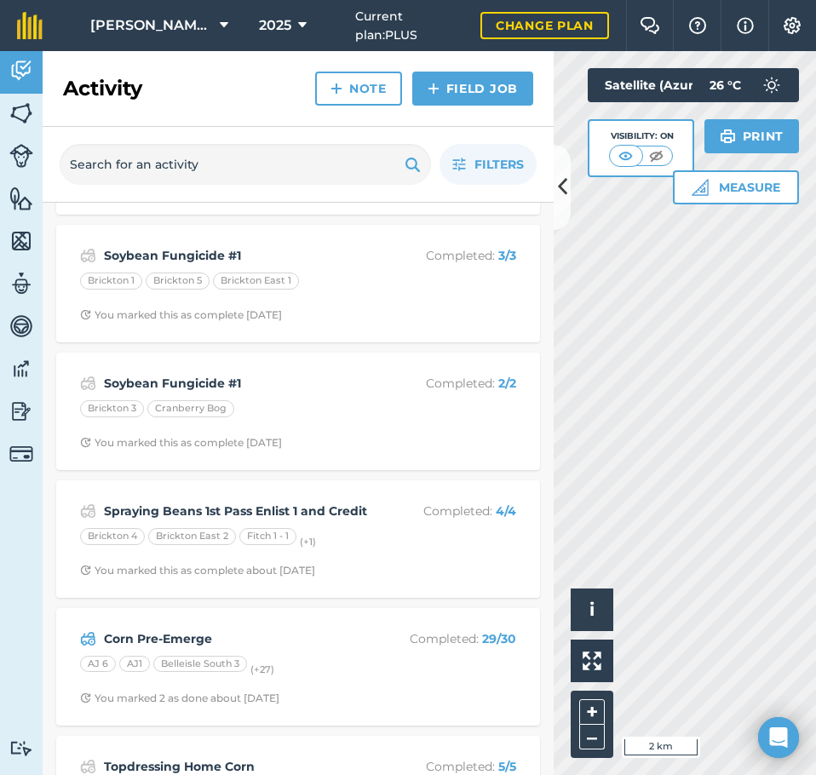
scroll to position [511, 0]
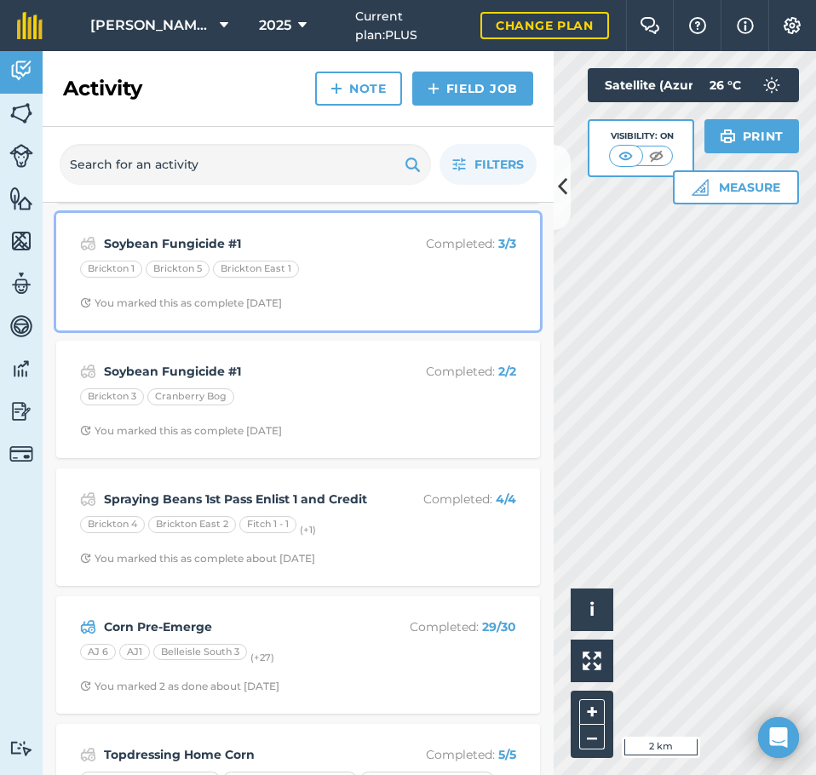
click at [346, 280] on div "Brickton 1 Brickton 5 Brickton East 1" at bounding box center [298, 272] width 436 height 22
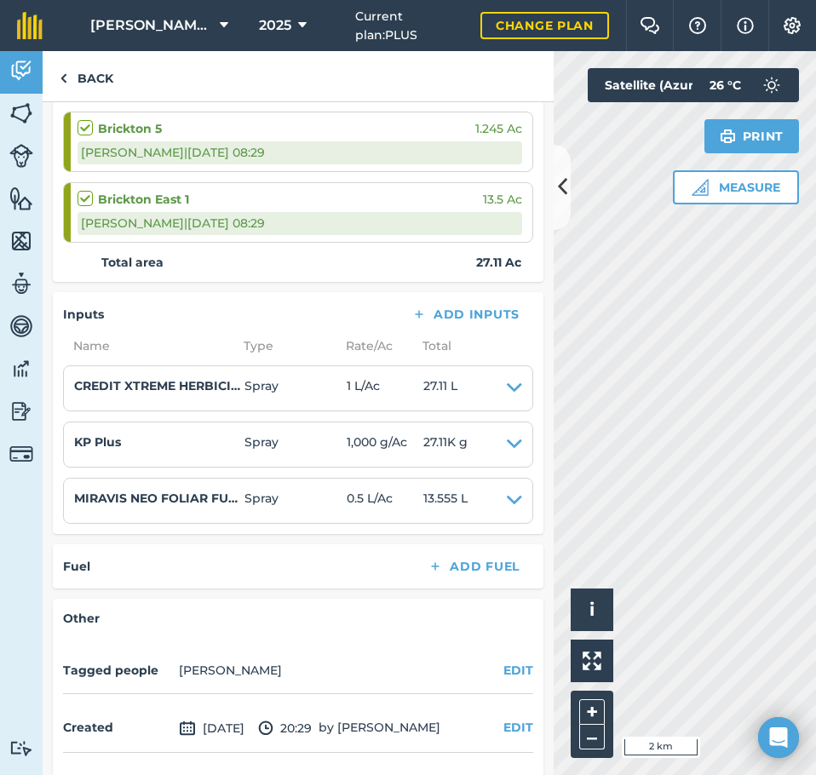
scroll to position [304, 0]
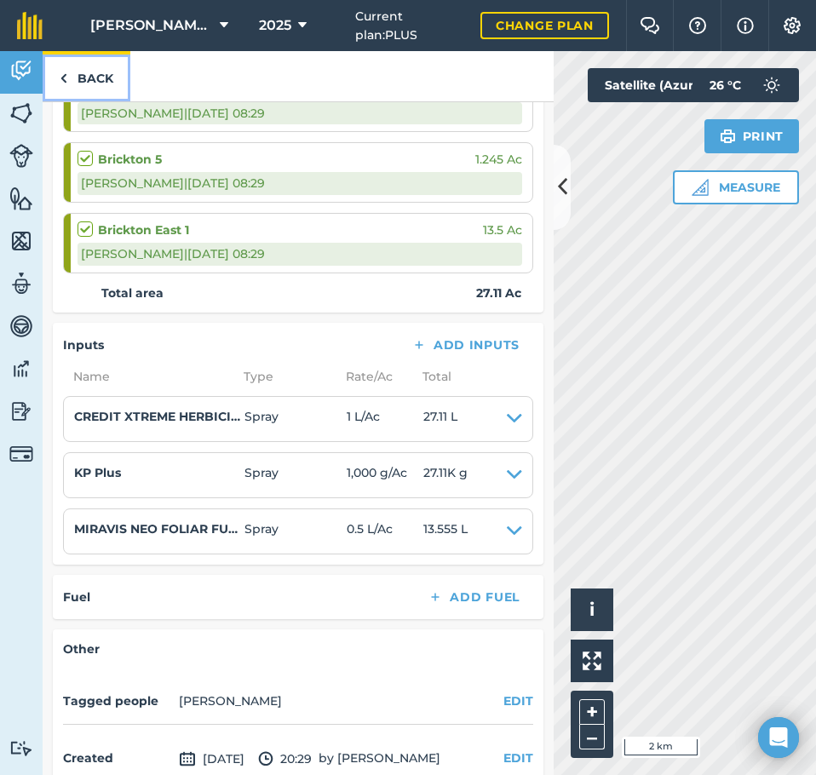
click at [112, 81] on link "Back" at bounding box center [87, 76] width 88 height 50
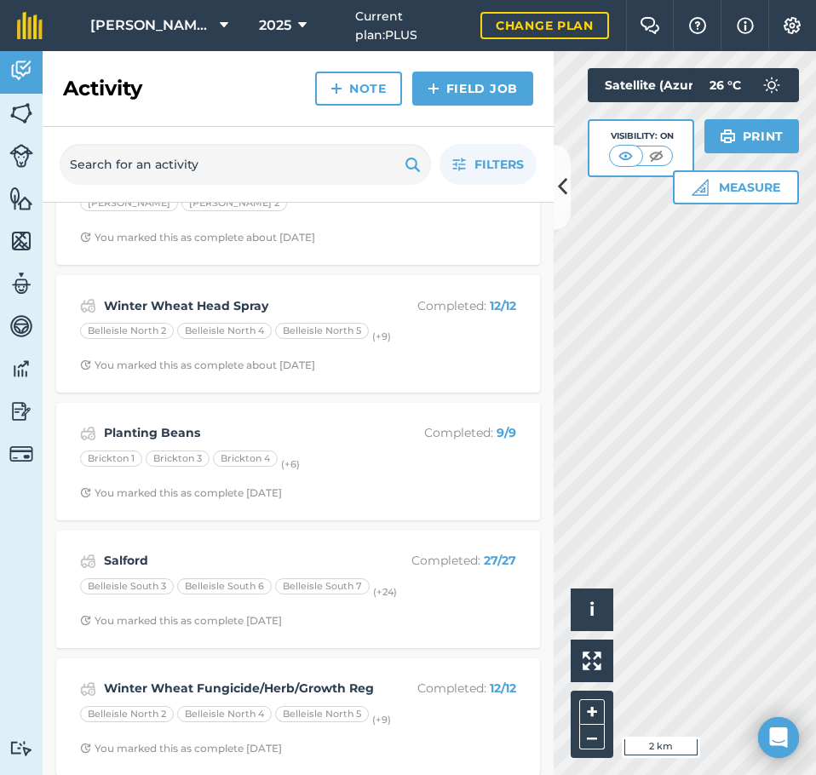
scroll to position [2386, 0]
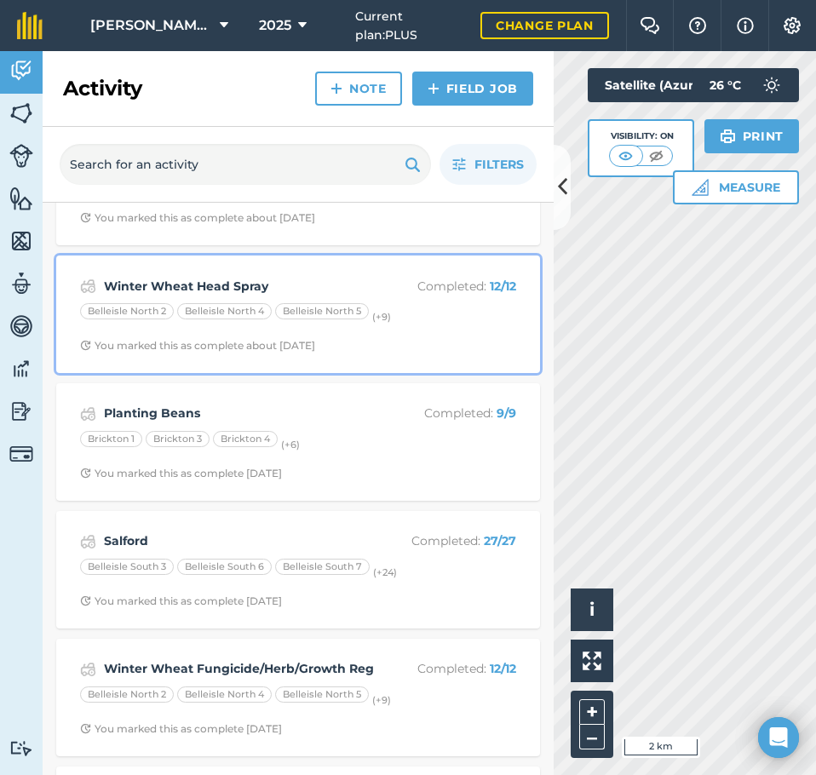
click at [397, 308] on div "Belleisle North 2 Belleisle North 4 Belleisle North 5 (+ 9 )" at bounding box center [298, 314] width 436 height 22
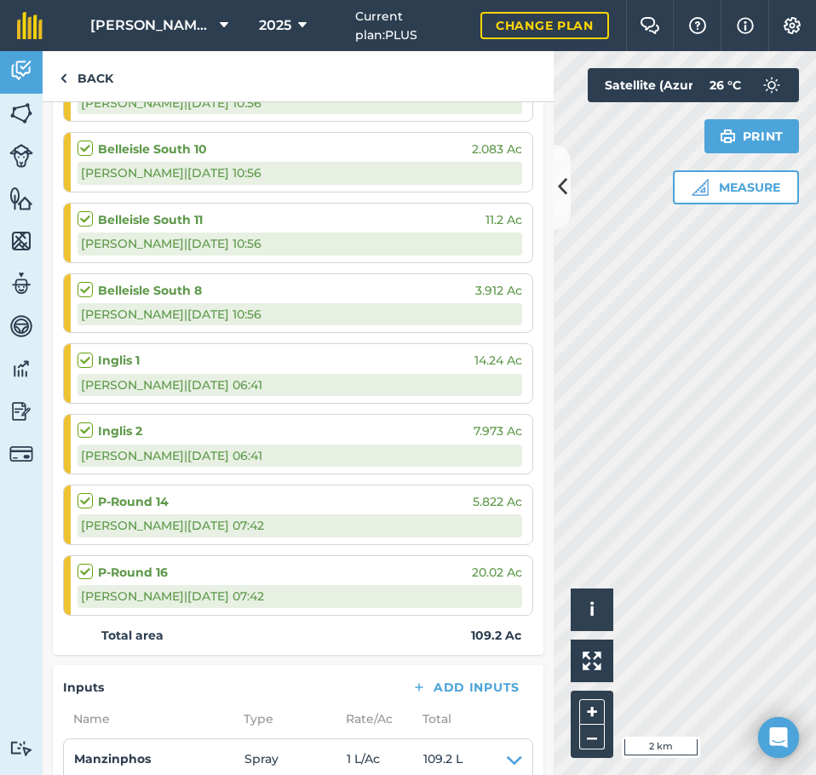
scroll to position [1081, 0]
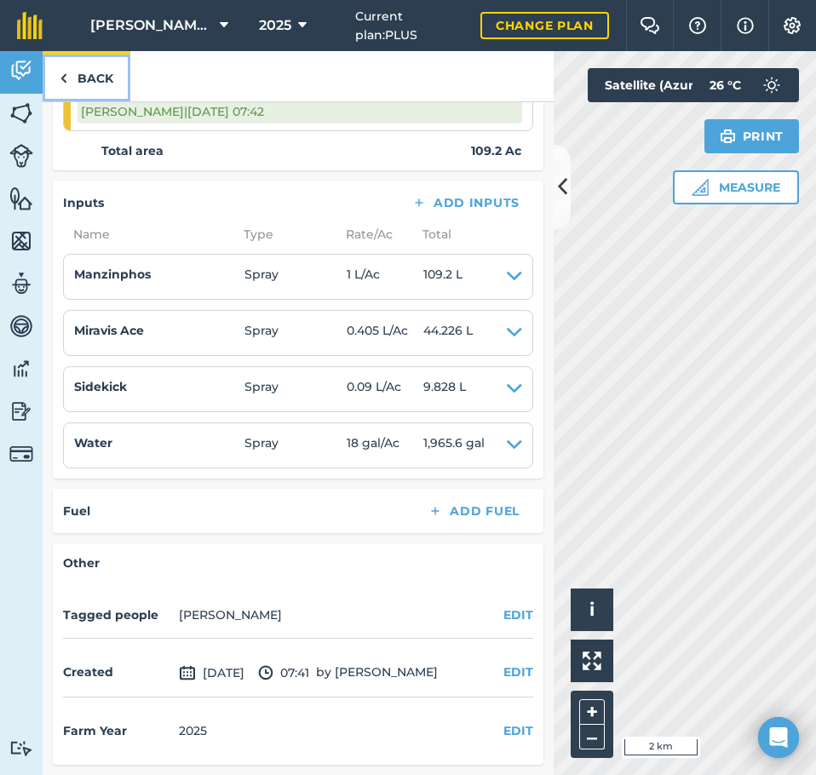
click at [98, 81] on link "Back" at bounding box center [87, 76] width 88 height 50
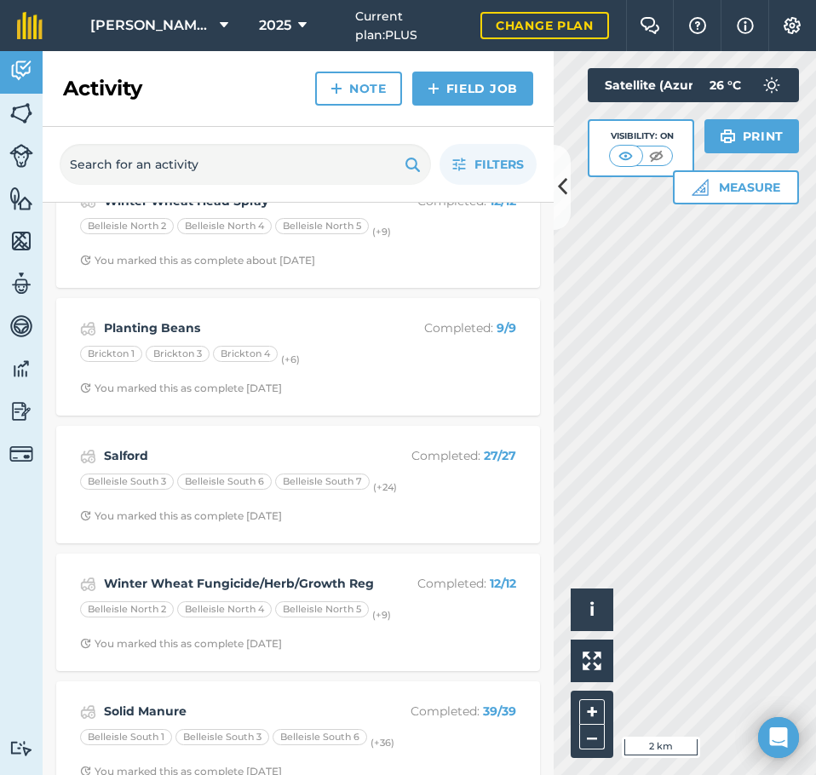
scroll to position [2301, 0]
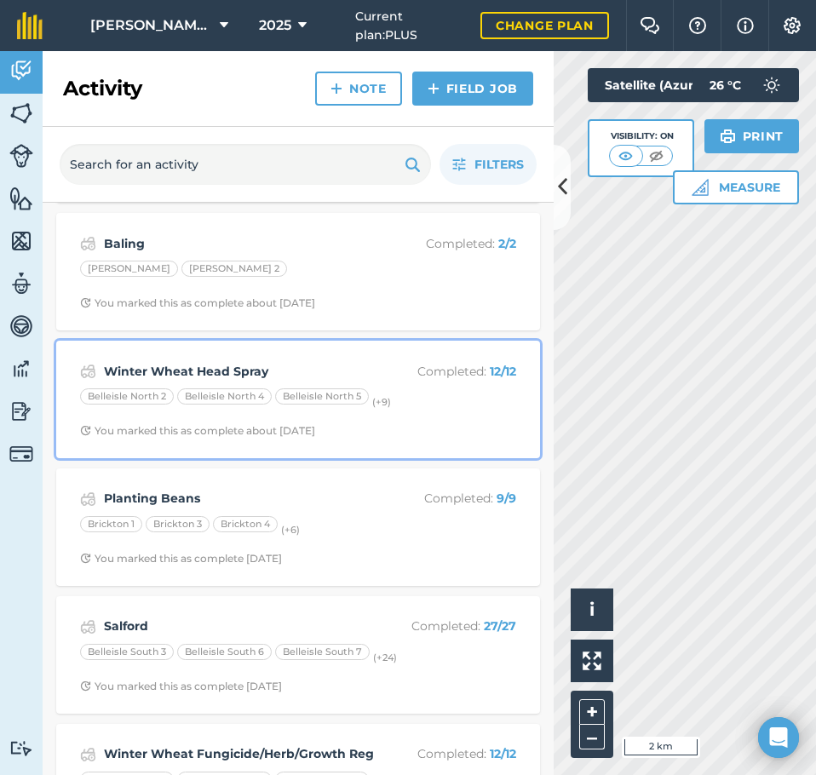
click at [344, 382] on div "Winter Wheat Head Spray Completed : 12 / 12 Belleisle North 2 Belleisle North 4…" at bounding box center [298, 399] width 464 height 97
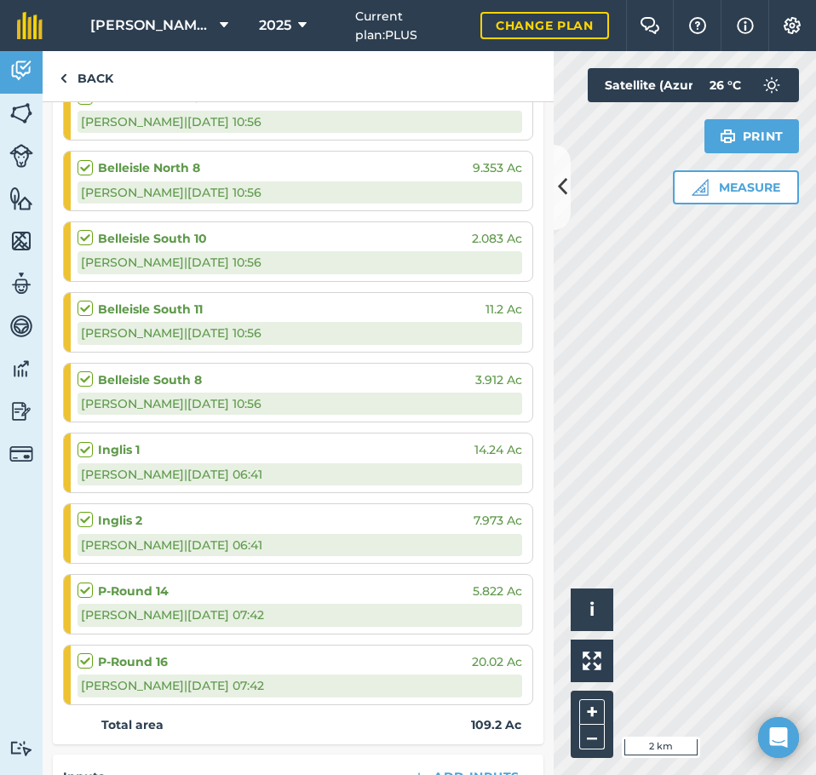
scroll to position [1081, 0]
